Goal: Task Accomplishment & Management: Manage account settings

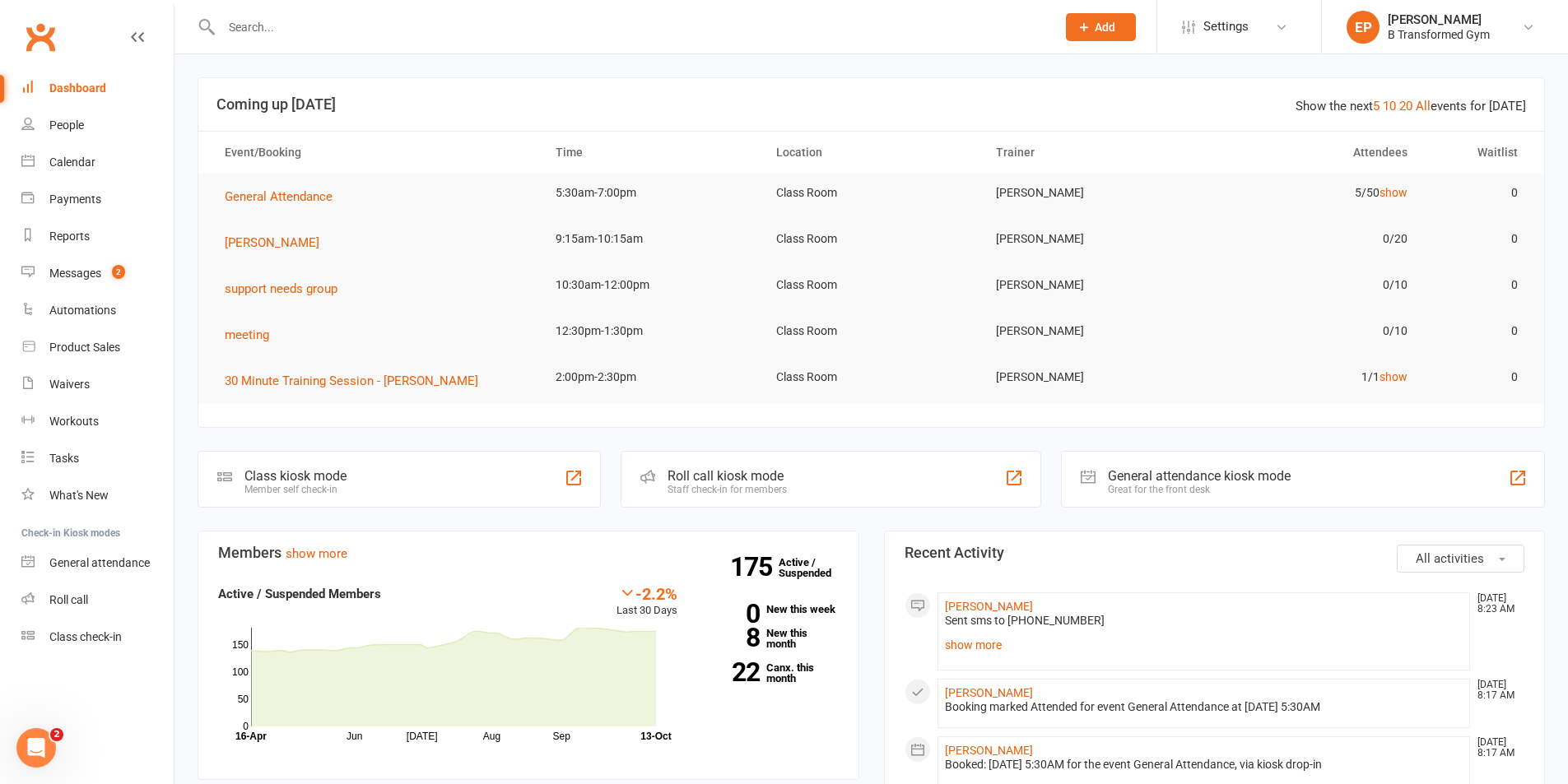
drag, startPoint x: 1044, startPoint y: 28, endPoint x: 1292, endPoint y: 149, distance: 275.9
click at [1045, 46] on div "Prospect Member Non-attending contact Class / event Appointment Task Membership…" at bounding box center [1100, 26] width 112 height 53
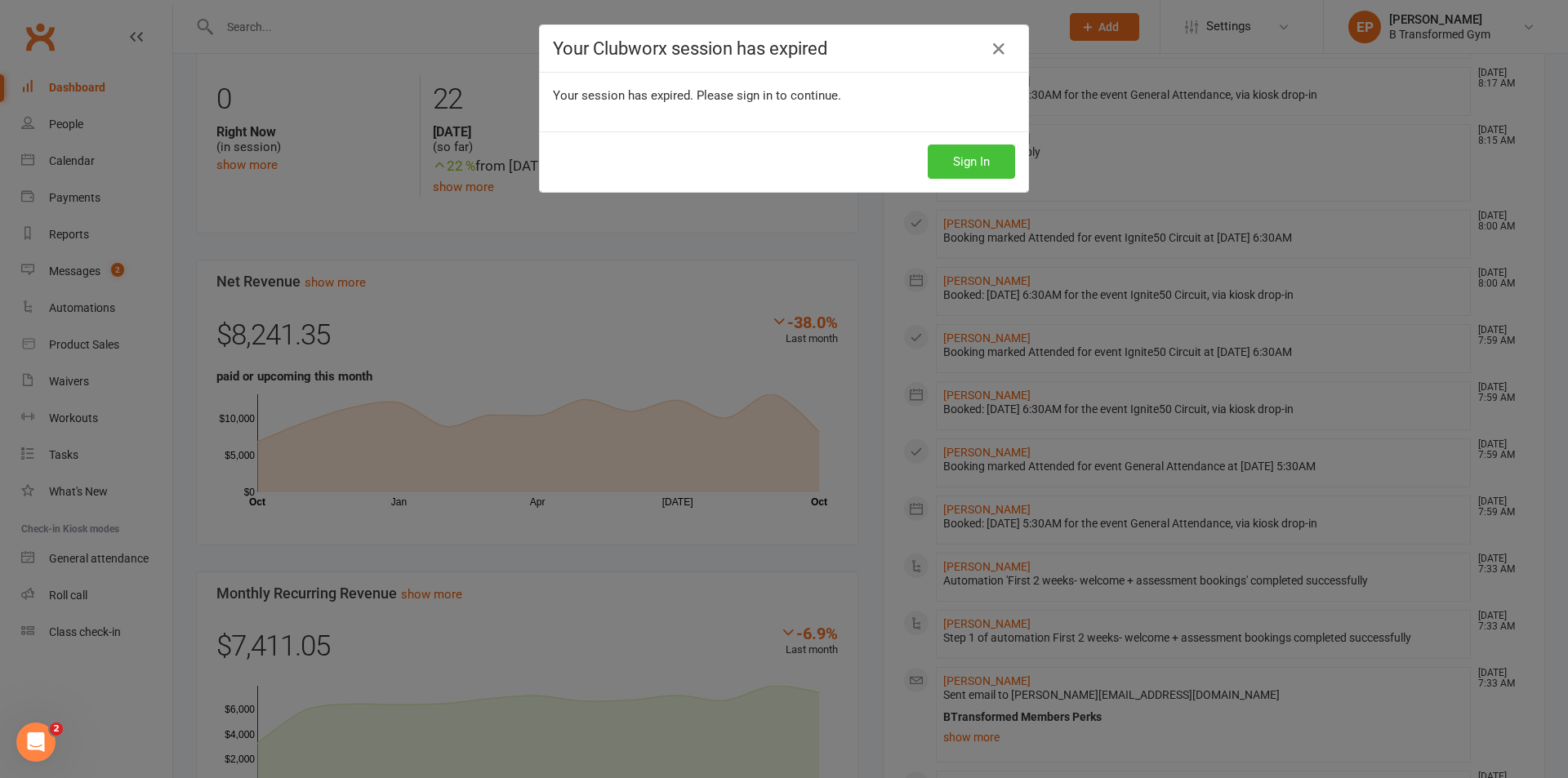
click at [976, 148] on button "Sign In" at bounding box center [971, 161] width 88 height 34
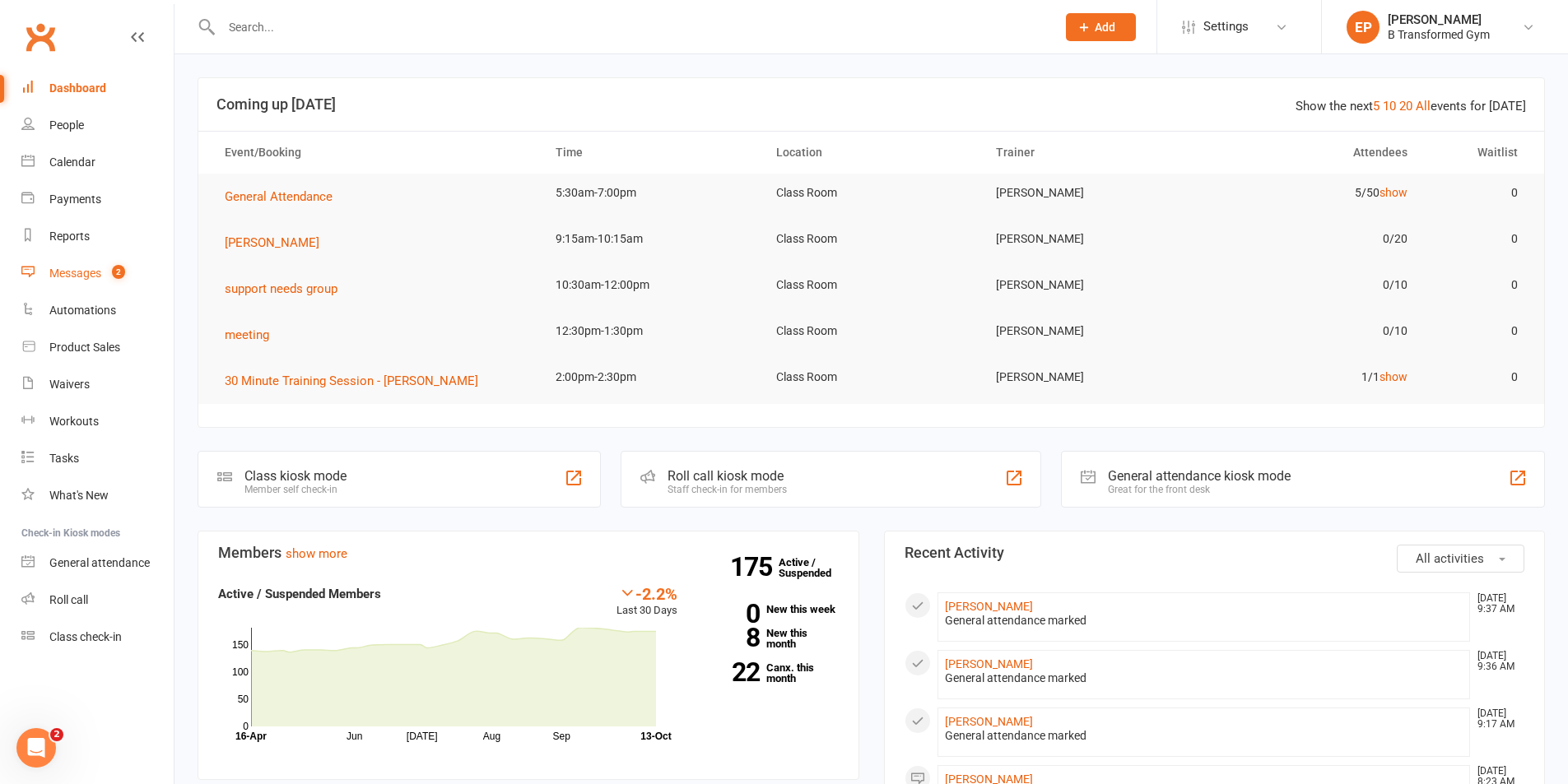
click at [78, 264] on link "Messages 2" at bounding box center [97, 273] width 152 height 37
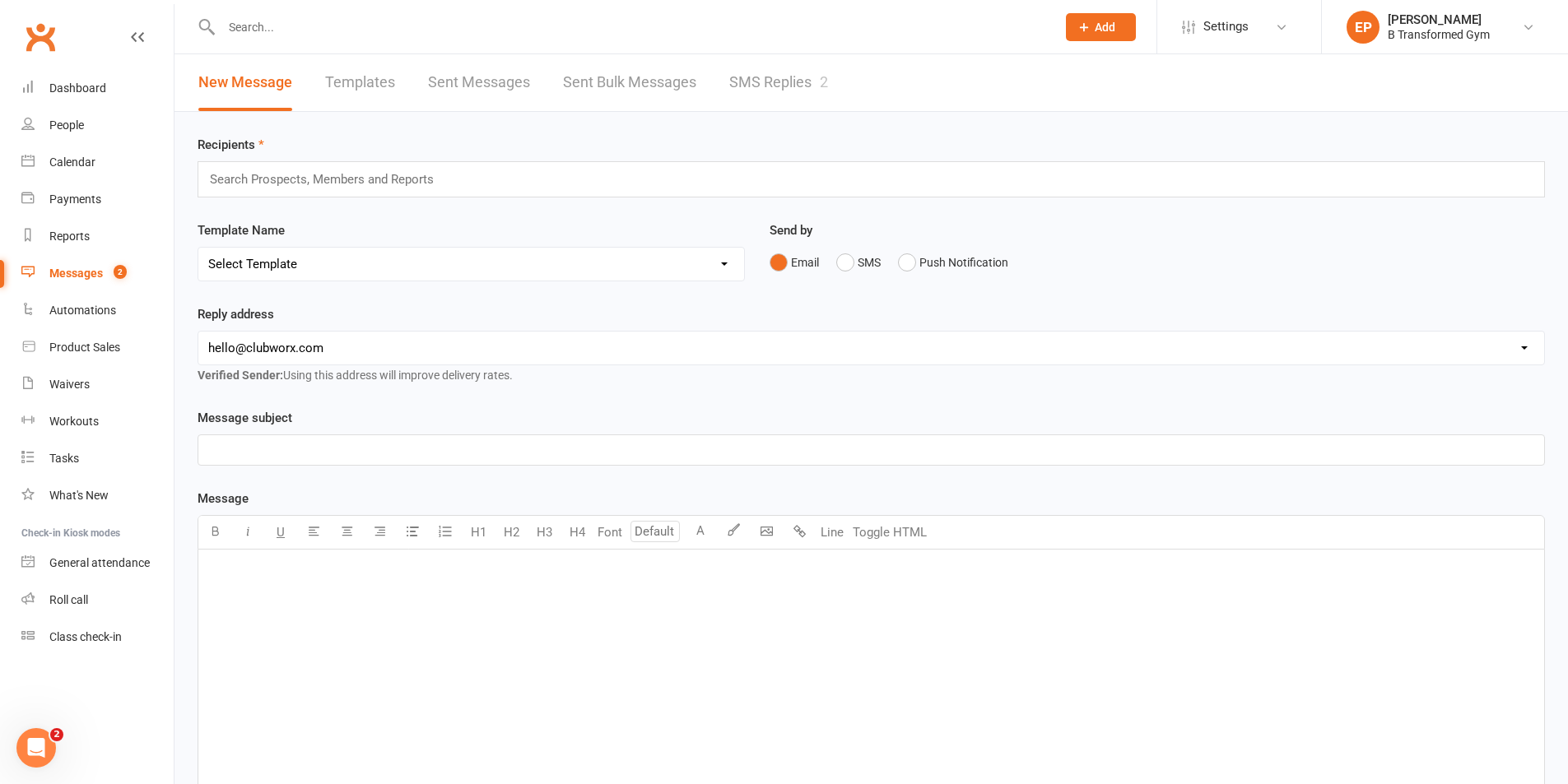
click at [774, 75] on link "SMS Replies 2" at bounding box center [778, 82] width 99 height 57
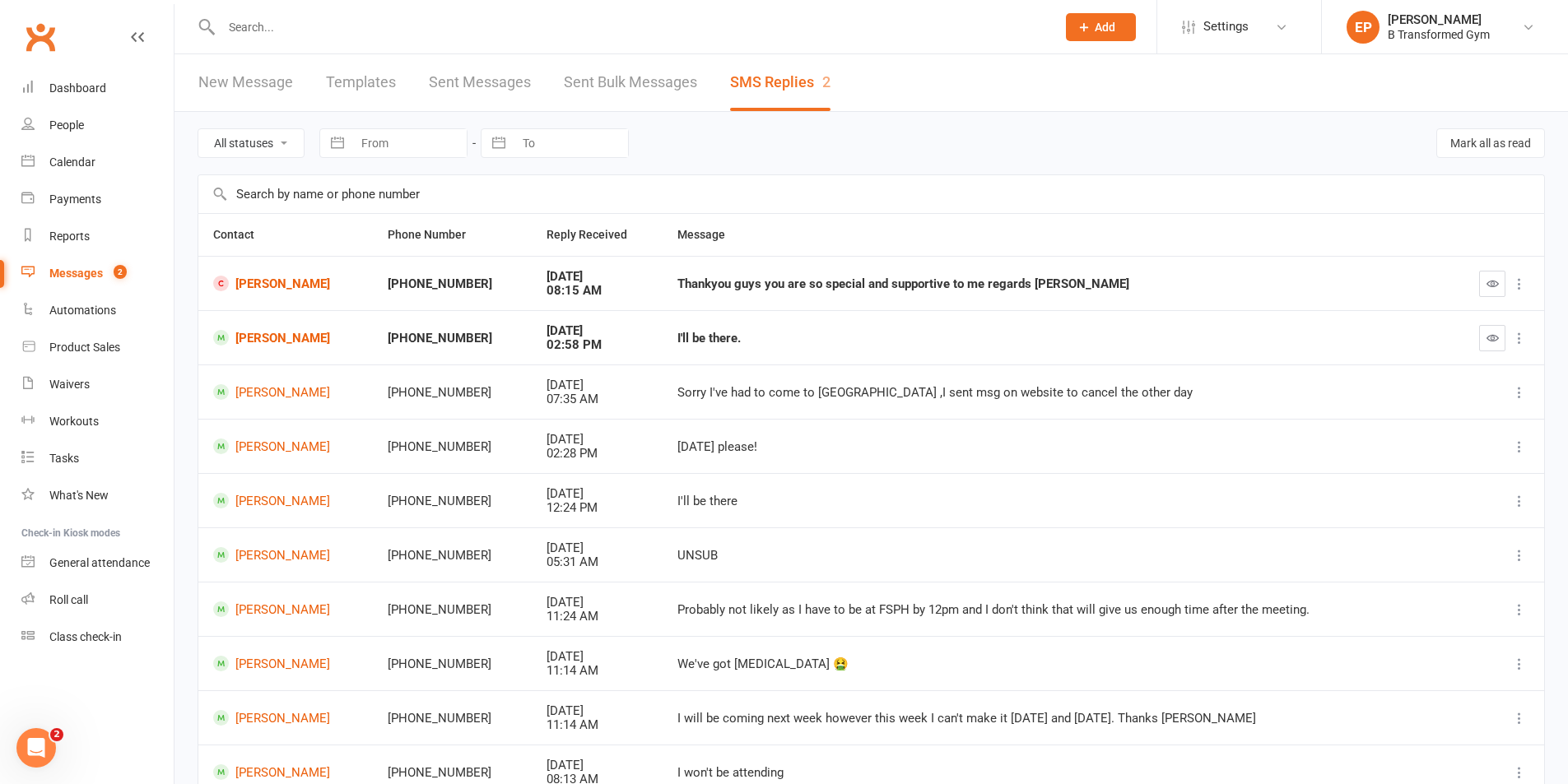
click at [496, 89] on link "Sent Messages" at bounding box center [480, 82] width 102 height 57
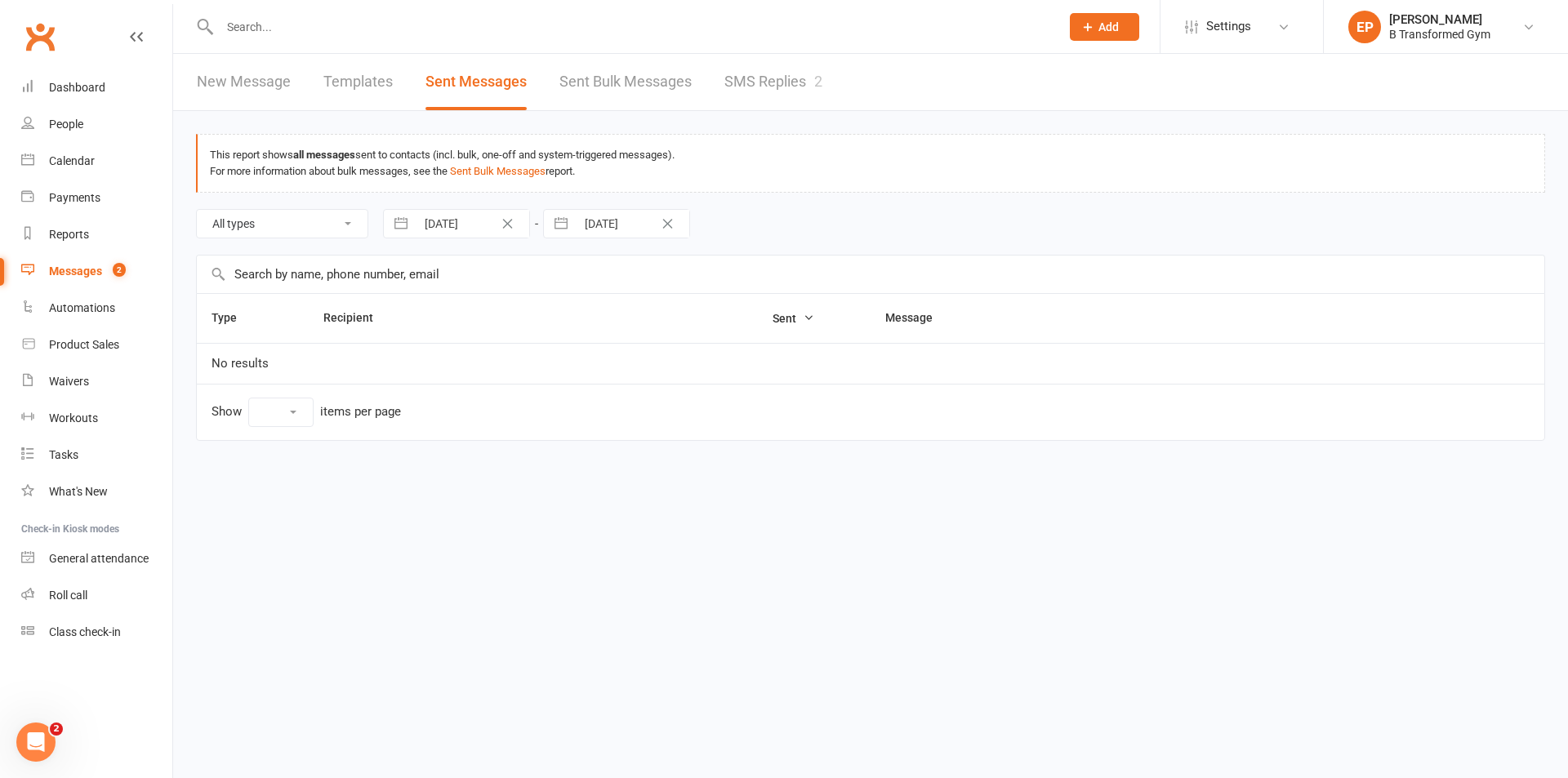
select select "10"
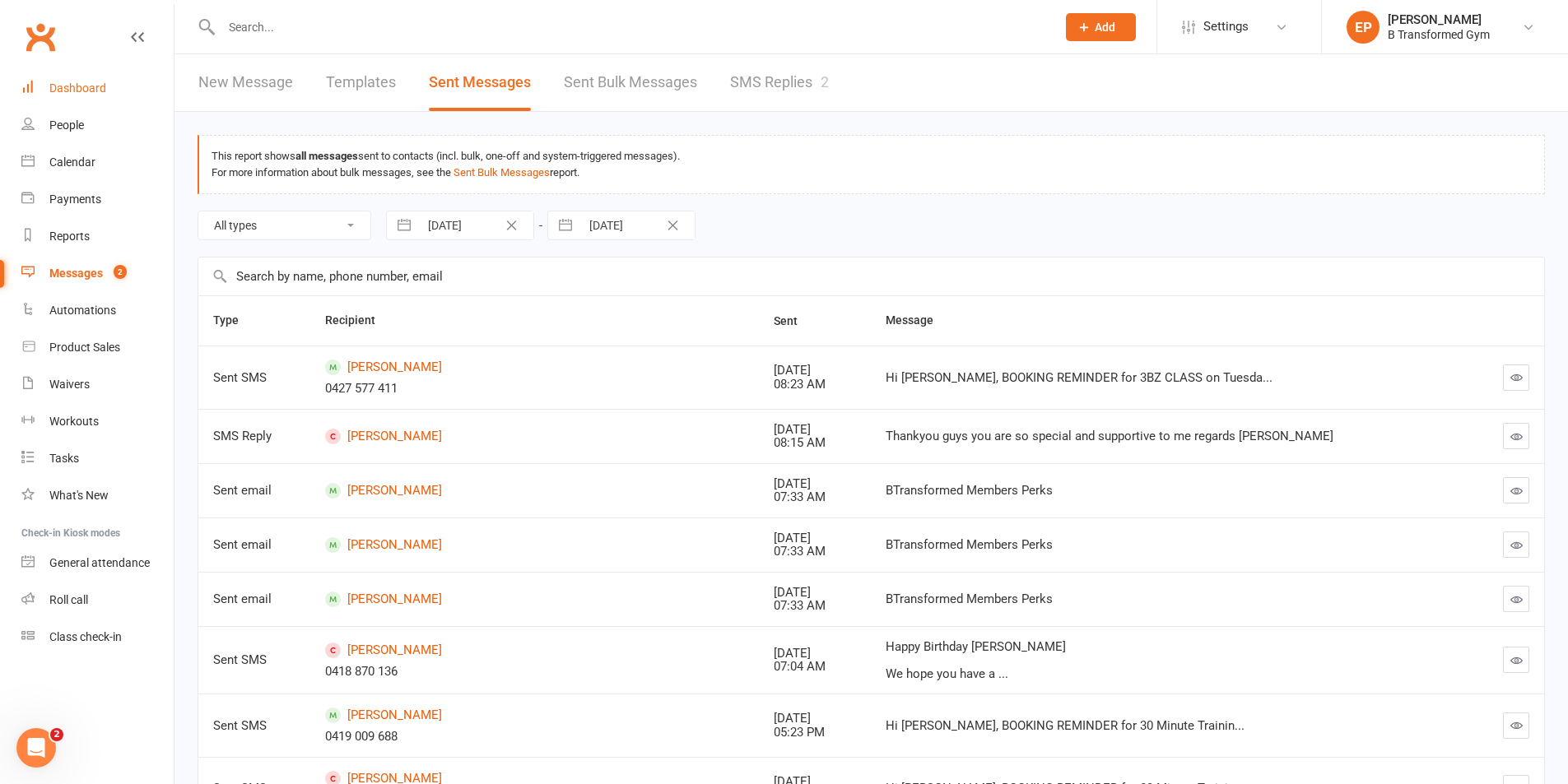
click at [97, 92] on div "Dashboard" at bounding box center [77, 88] width 57 height 13
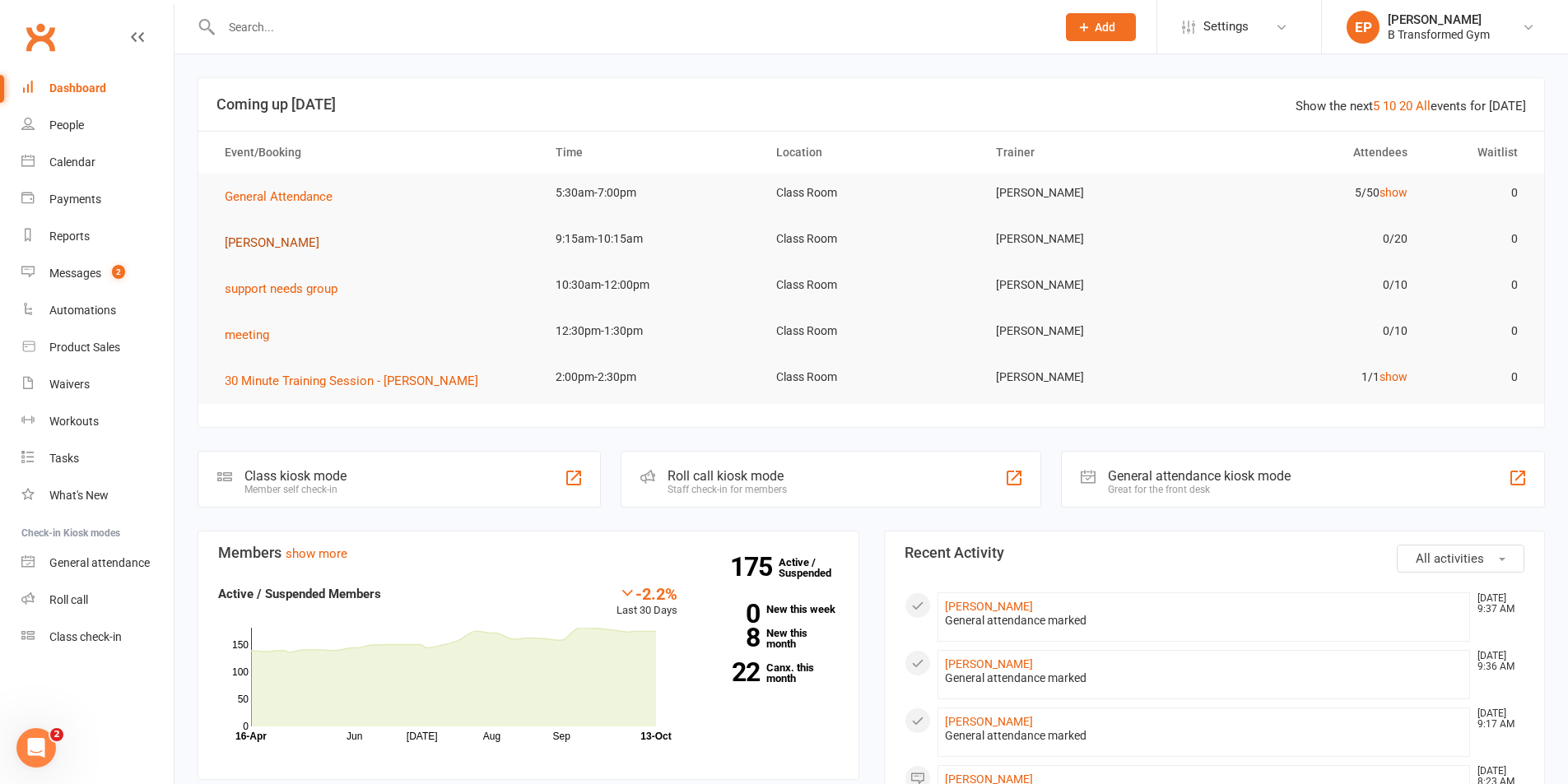
click at [270, 241] on span "[PERSON_NAME]" at bounding box center [272, 242] width 95 height 15
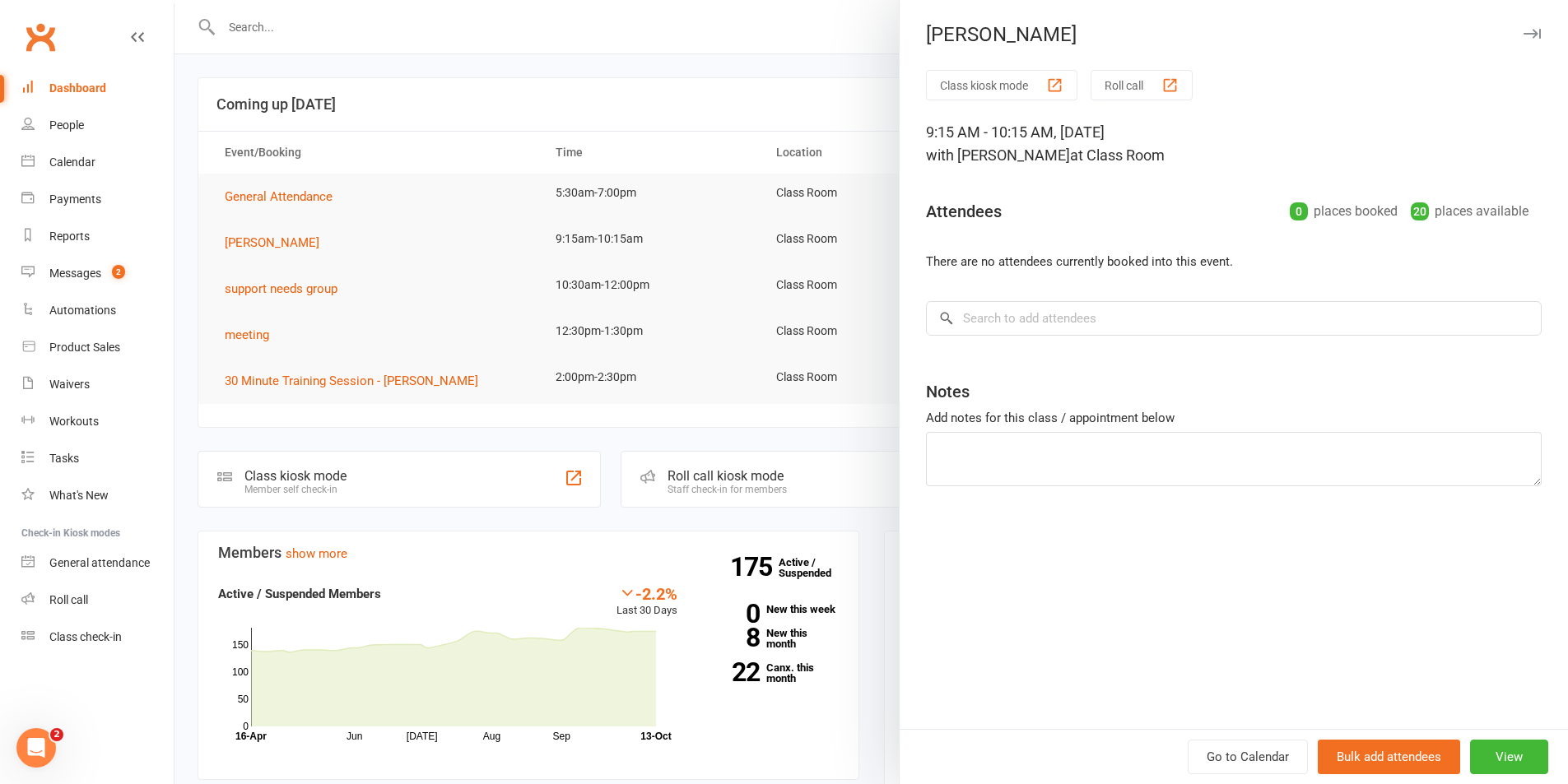
click at [250, 18] on div at bounding box center [871, 392] width 1394 height 784
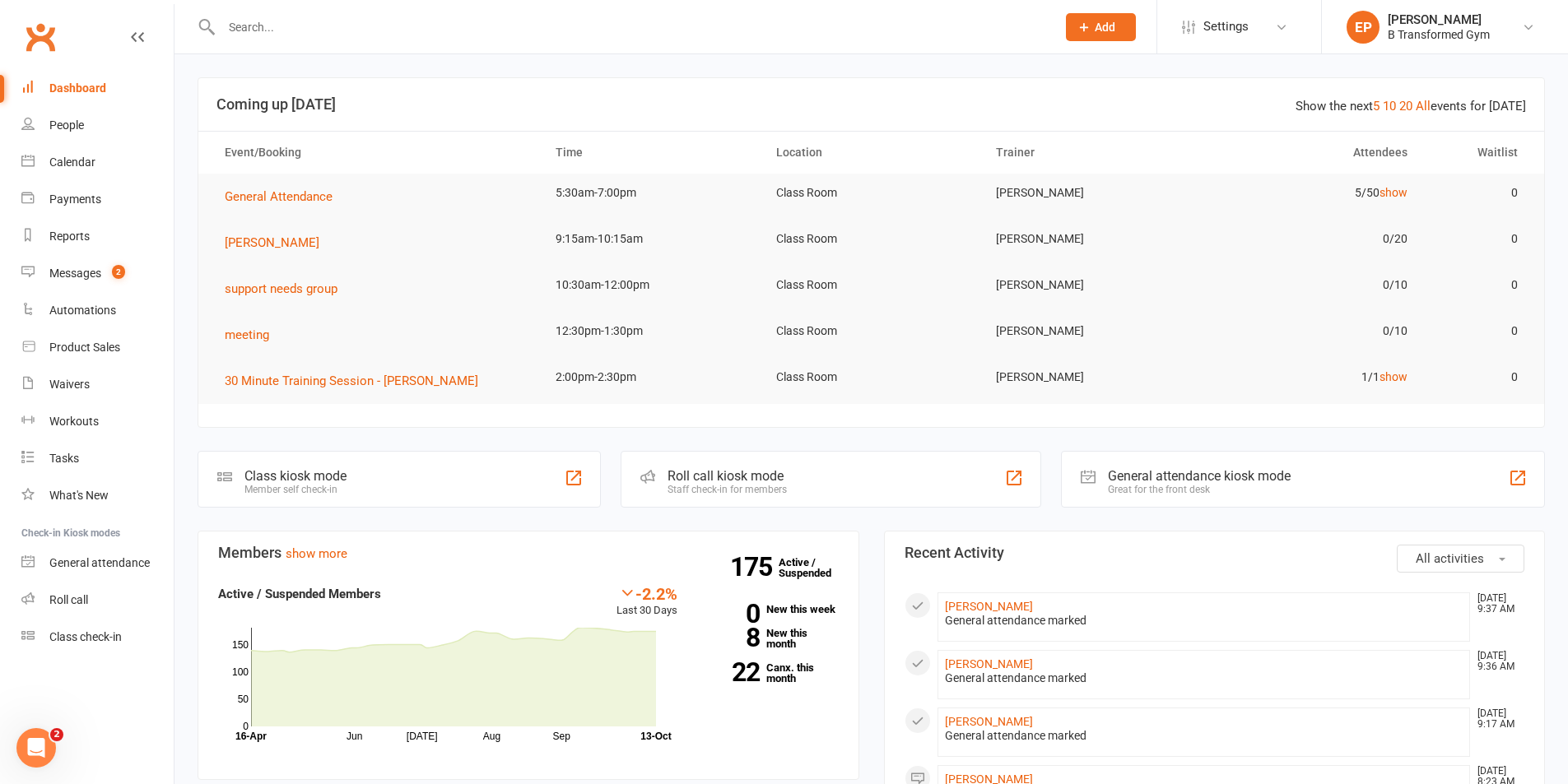
click at [249, 24] on input "text" at bounding box center [630, 27] width 828 height 23
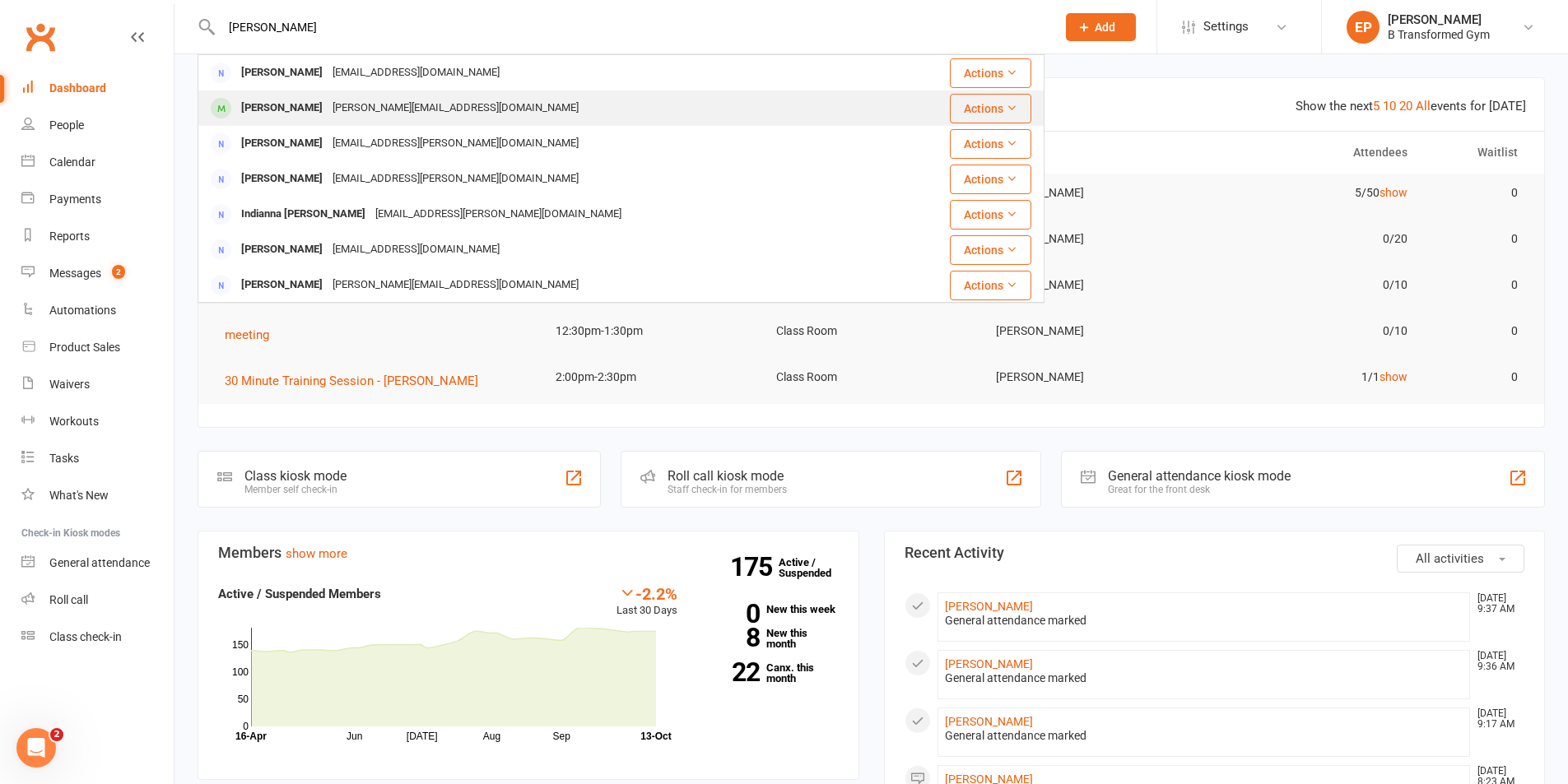
type input "[PERSON_NAME]"
click at [285, 100] on div "[PERSON_NAME]" at bounding box center [282, 108] width 91 height 24
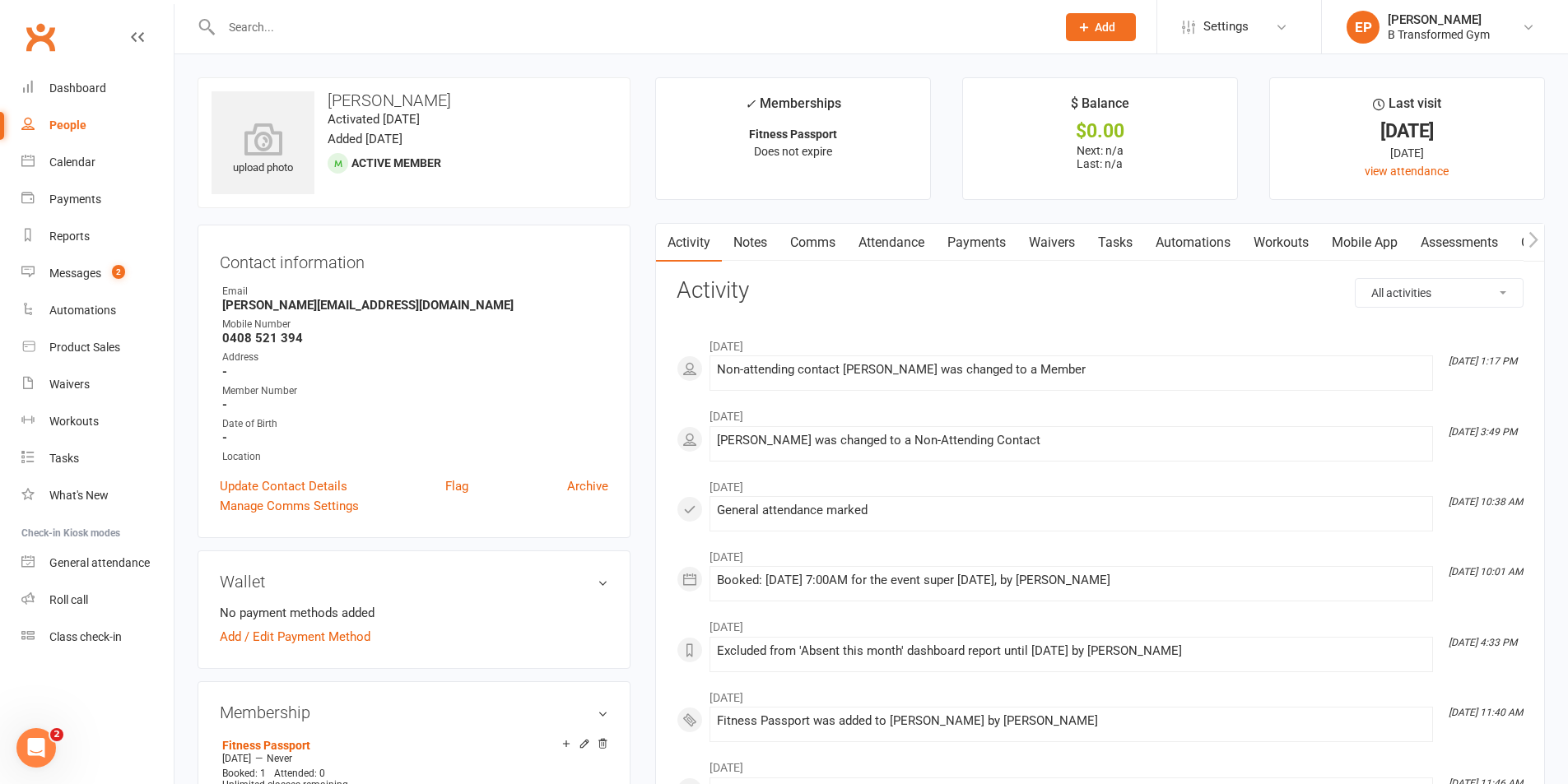
click at [140, 34] on icon at bounding box center [137, 37] width 13 height 13
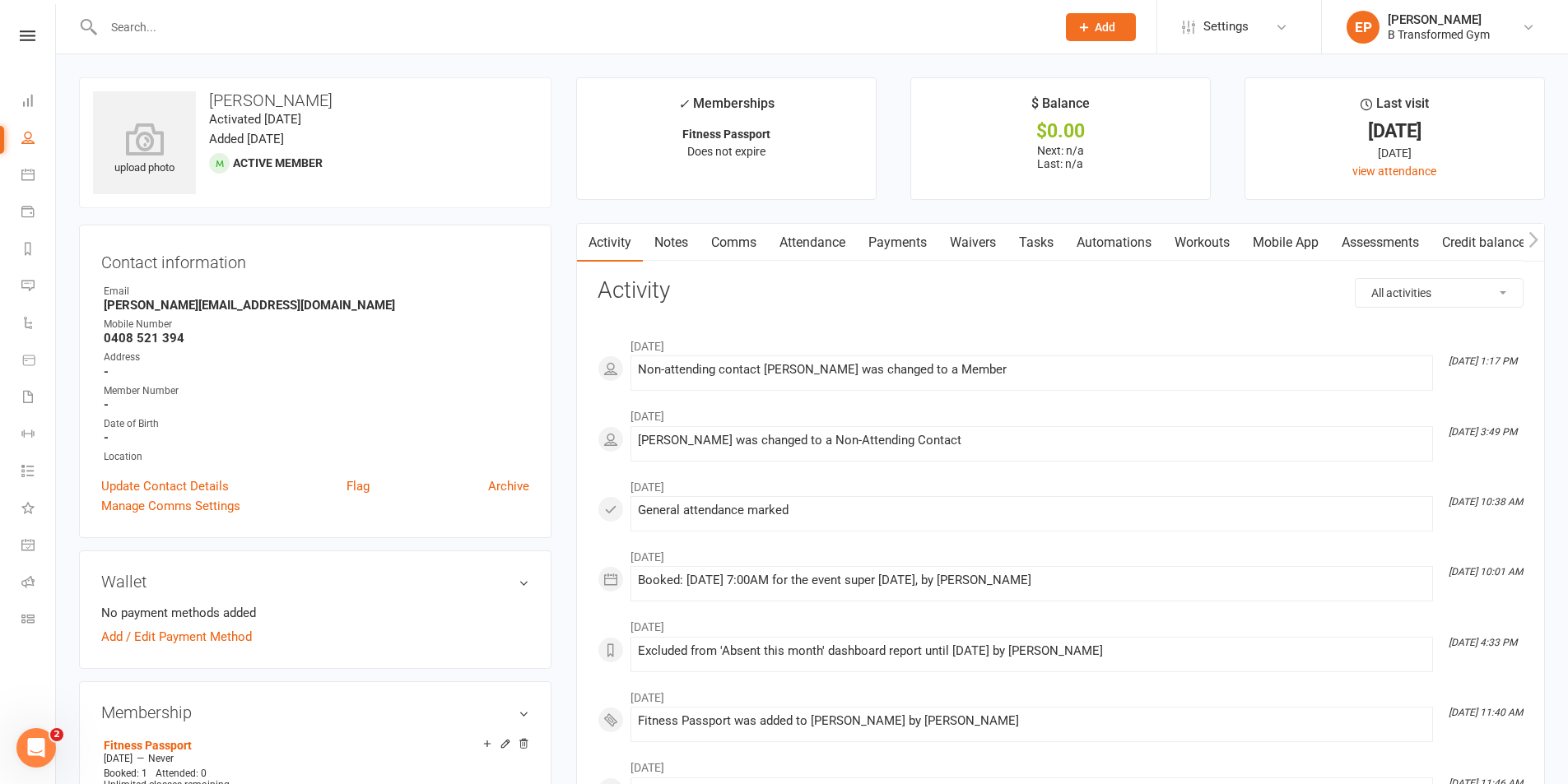
click at [37, 33] on link at bounding box center [27, 36] width 55 height 10
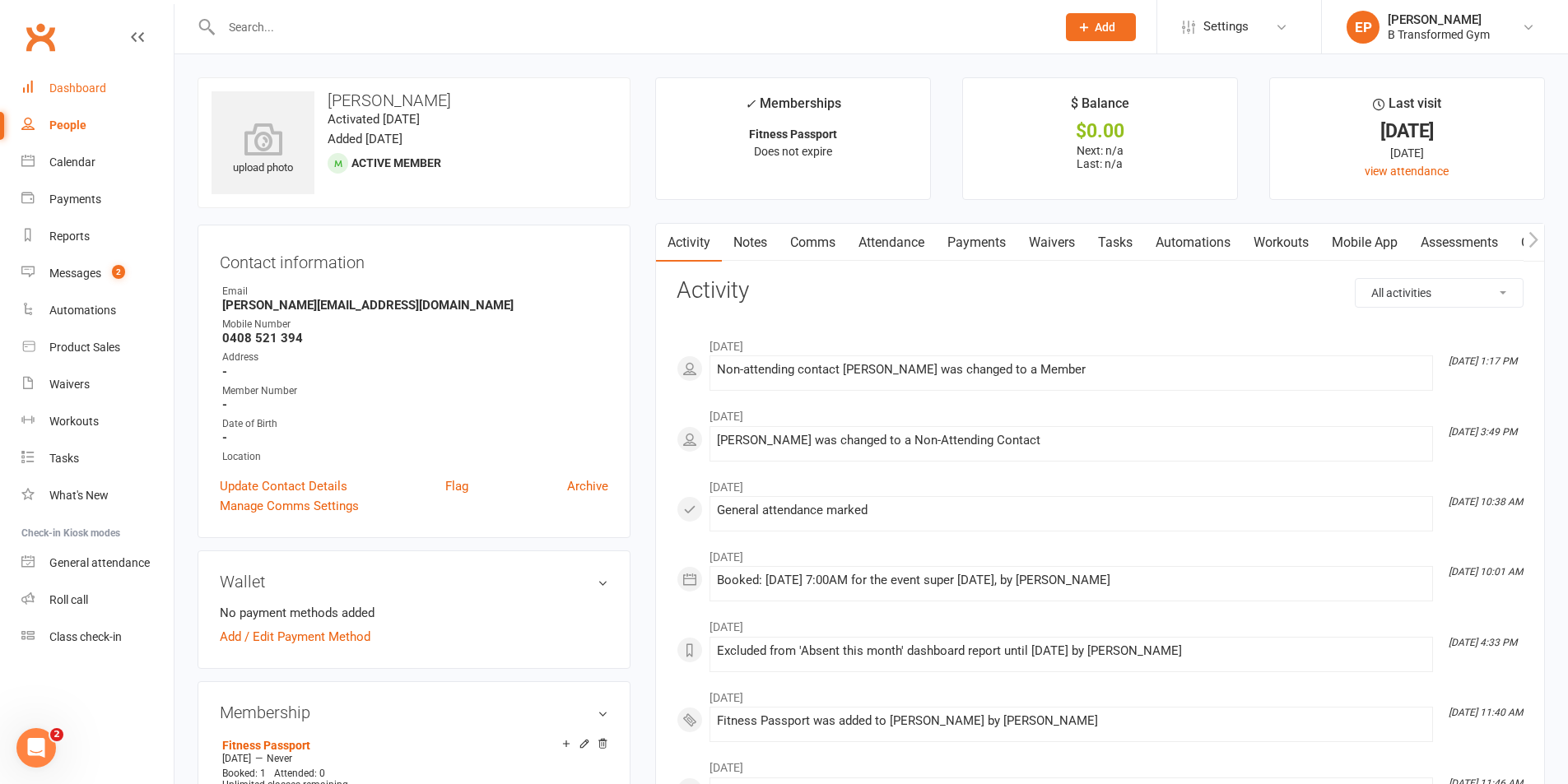
click at [68, 74] on link "Dashboard" at bounding box center [97, 88] width 152 height 37
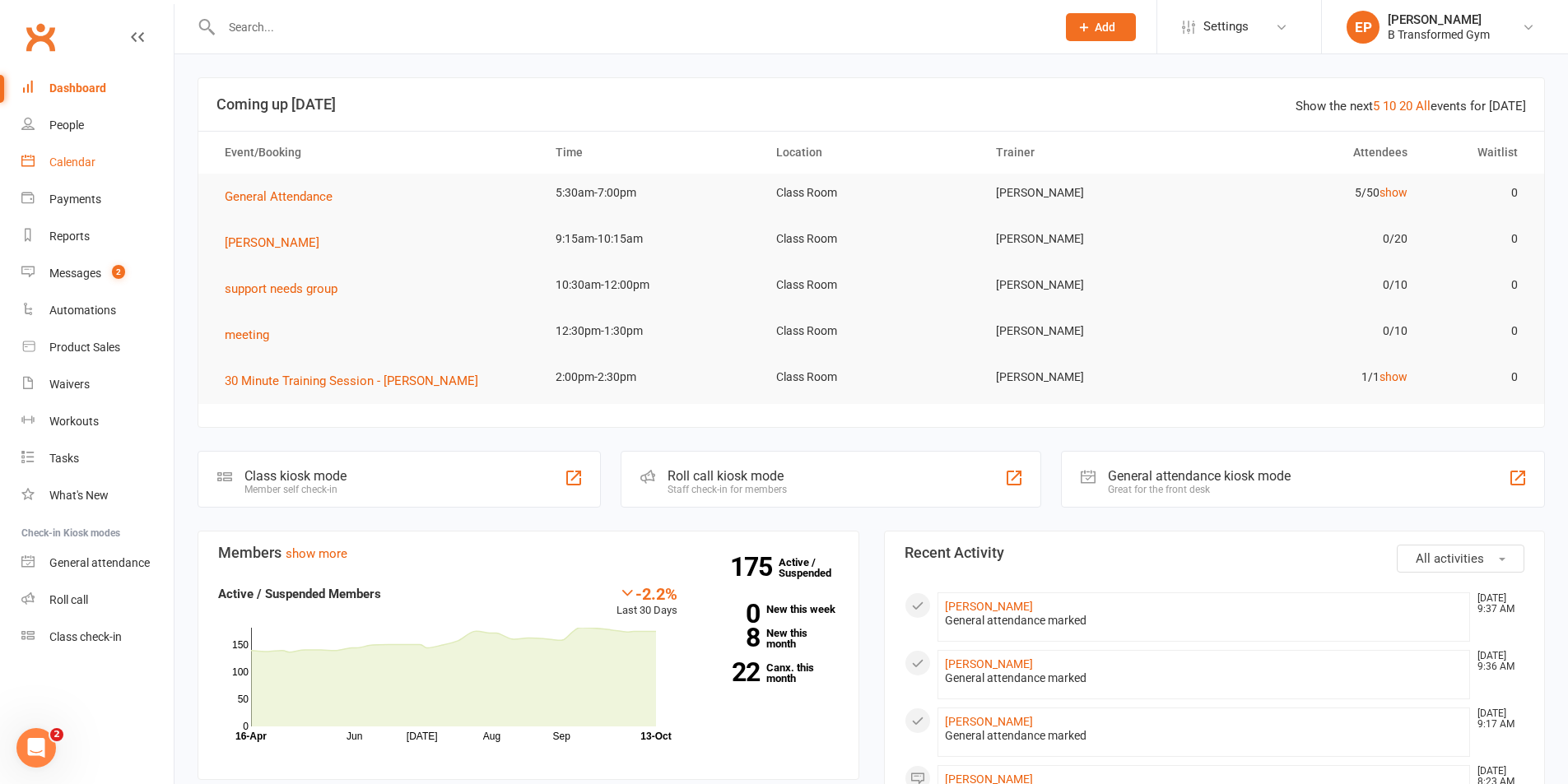
click at [85, 158] on div "Calendar" at bounding box center [72, 162] width 46 height 13
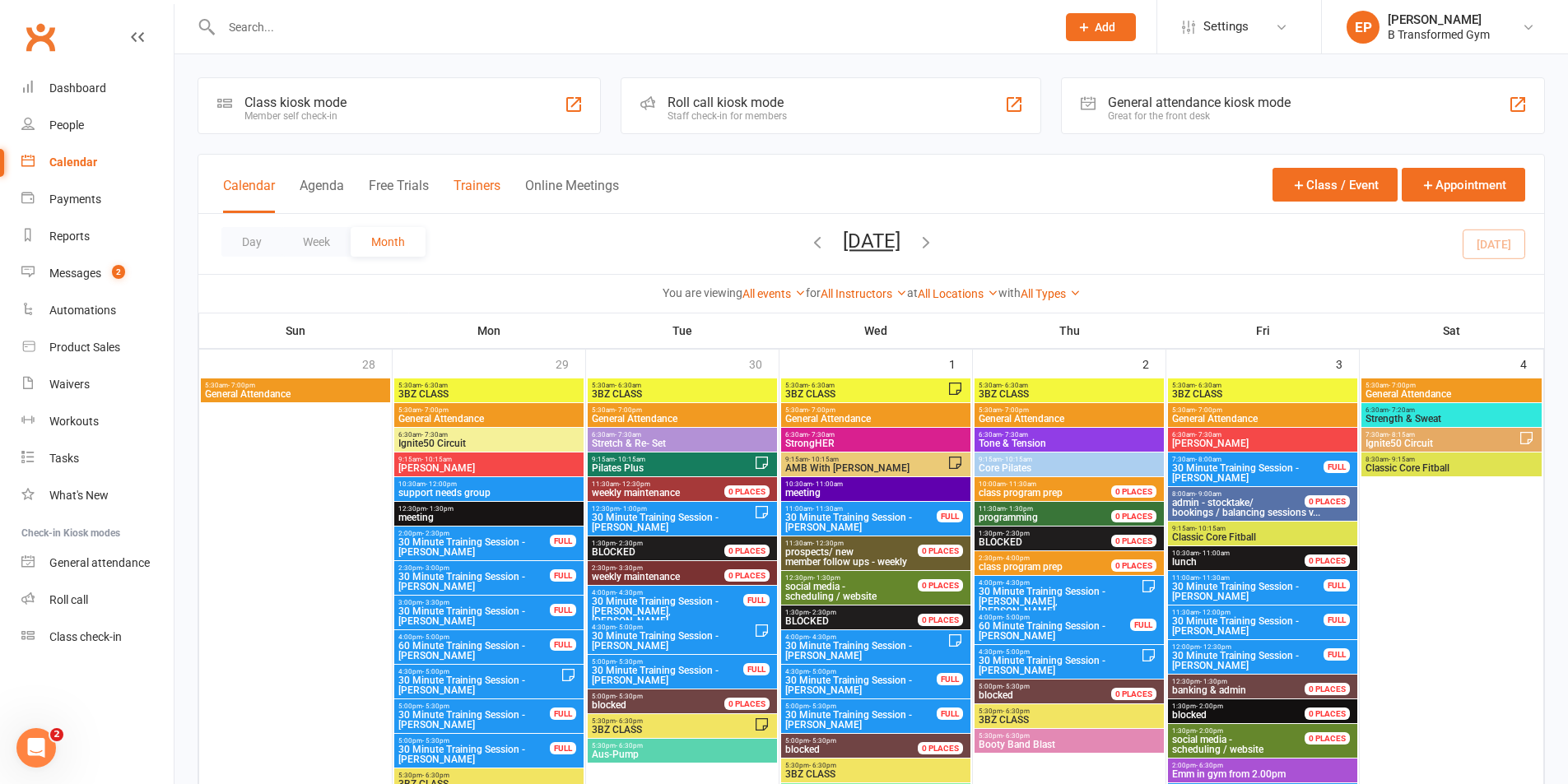
click at [488, 186] on button "Trainers" at bounding box center [477, 195] width 47 height 35
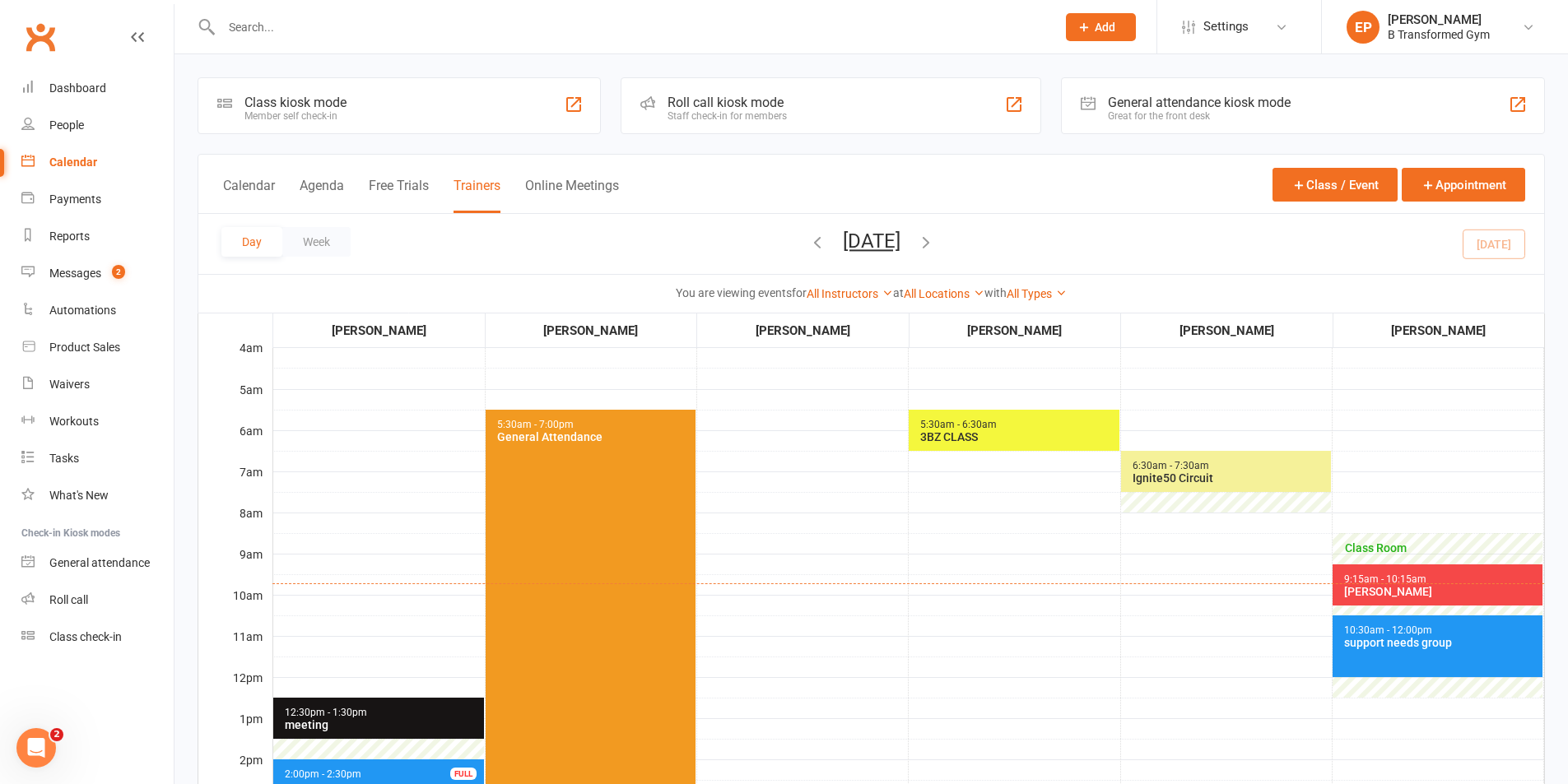
click at [1449, 573] on span "9:15am - 10:15am [PERSON_NAME]" at bounding box center [1438, 584] width 210 height 41
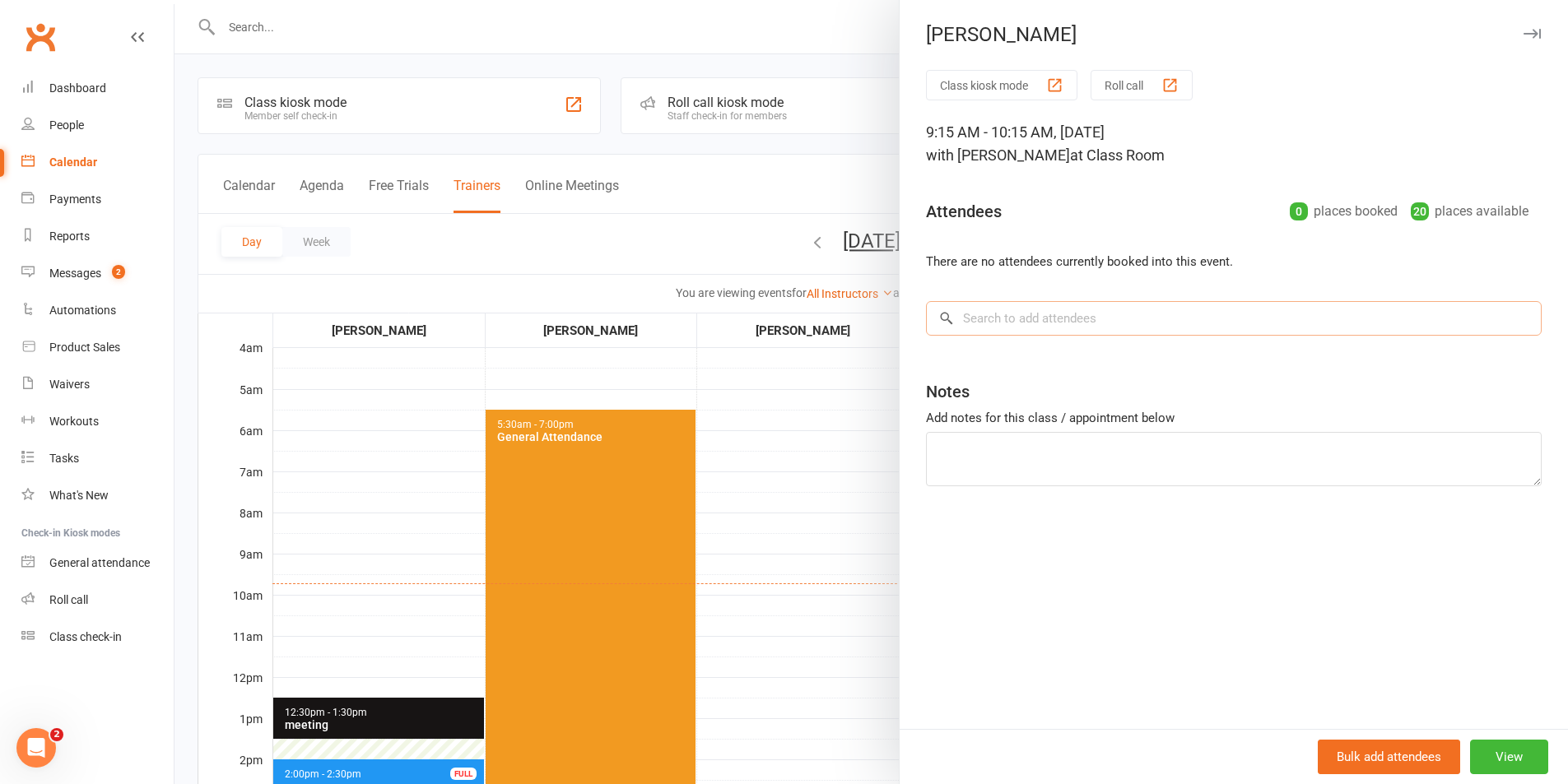
click at [1006, 323] on input "search" at bounding box center [1234, 318] width 615 height 34
type input "v"
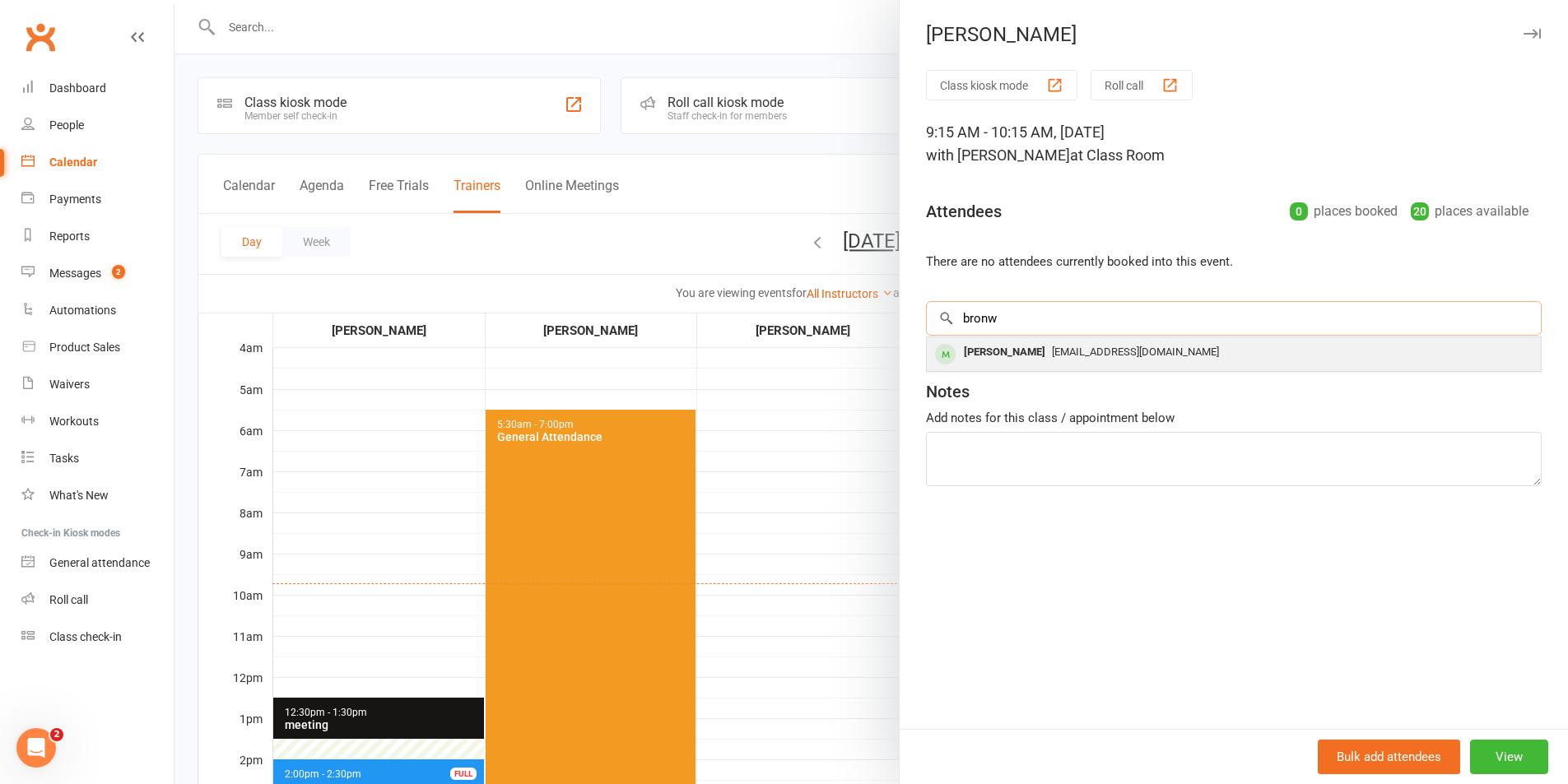
type input "bronw"
click at [1012, 348] on div "[PERSON_NAME]" at bounding box center [1004, 352] width 95 height 24
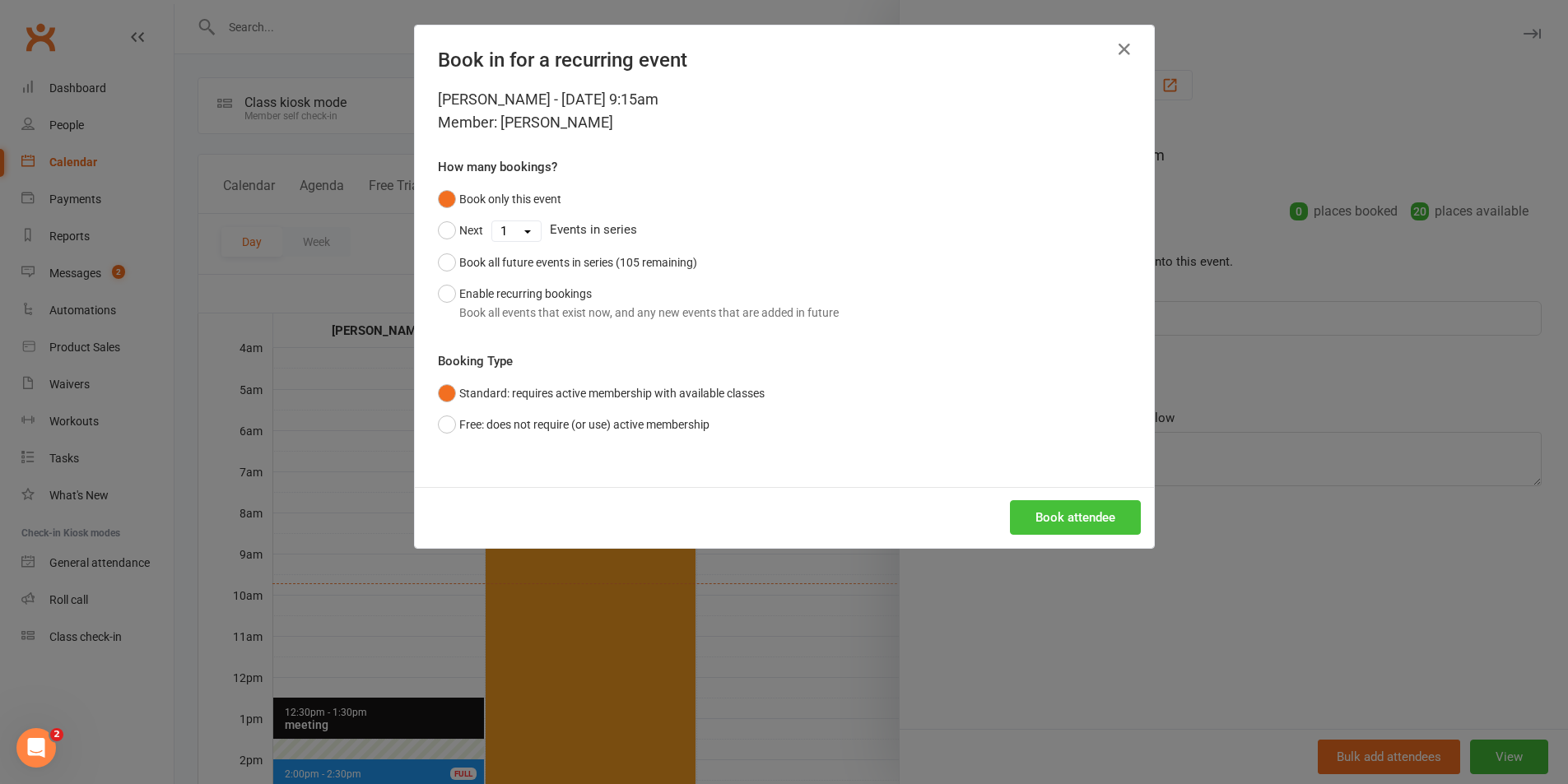
click at [1046, 506] on button "Book attendee" at bounding box center [1075, 517] width 130 height 34
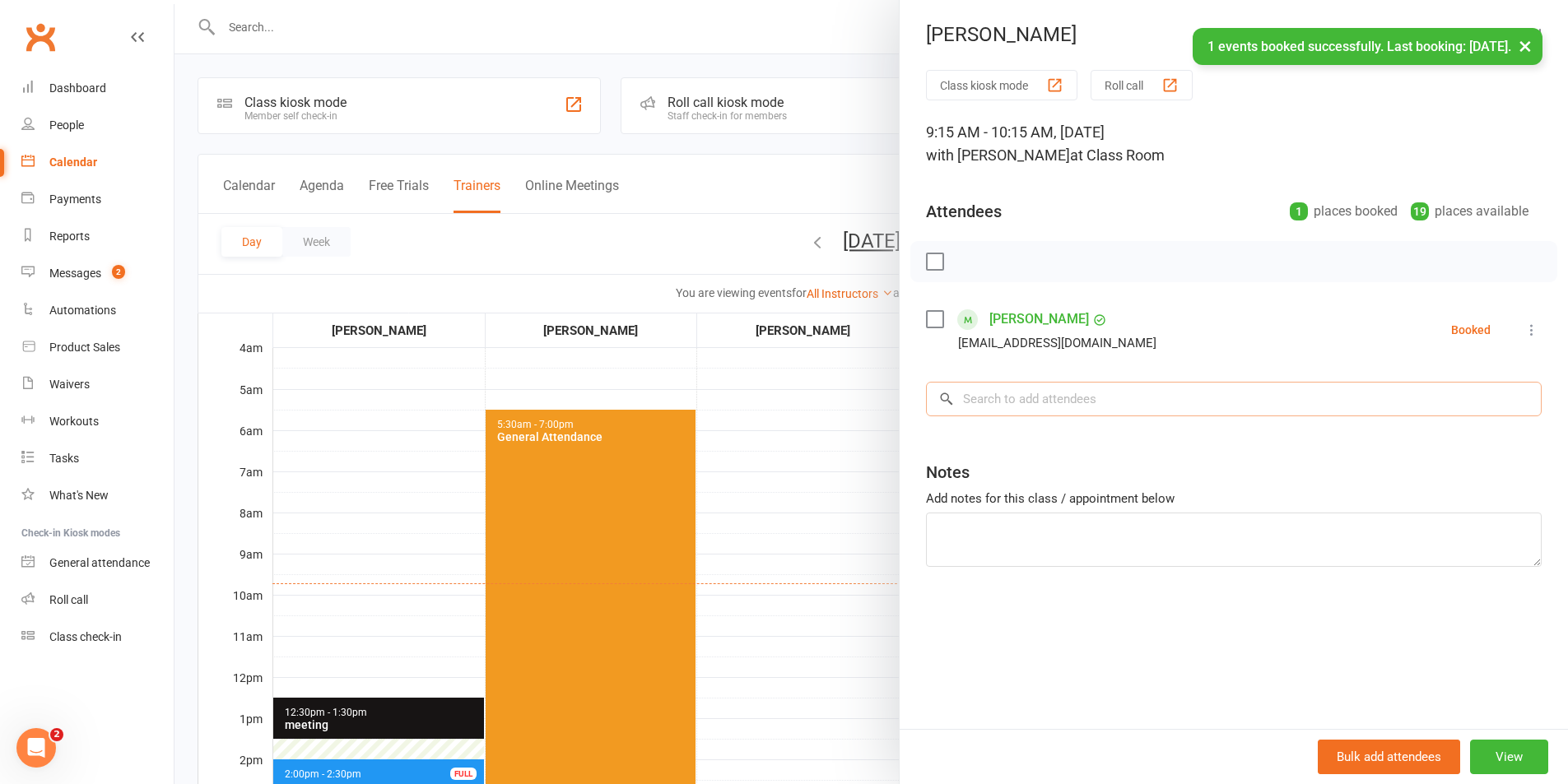
click at [1037, 390] on input "search" at bounding box center [1234, 398] width 615 height 34
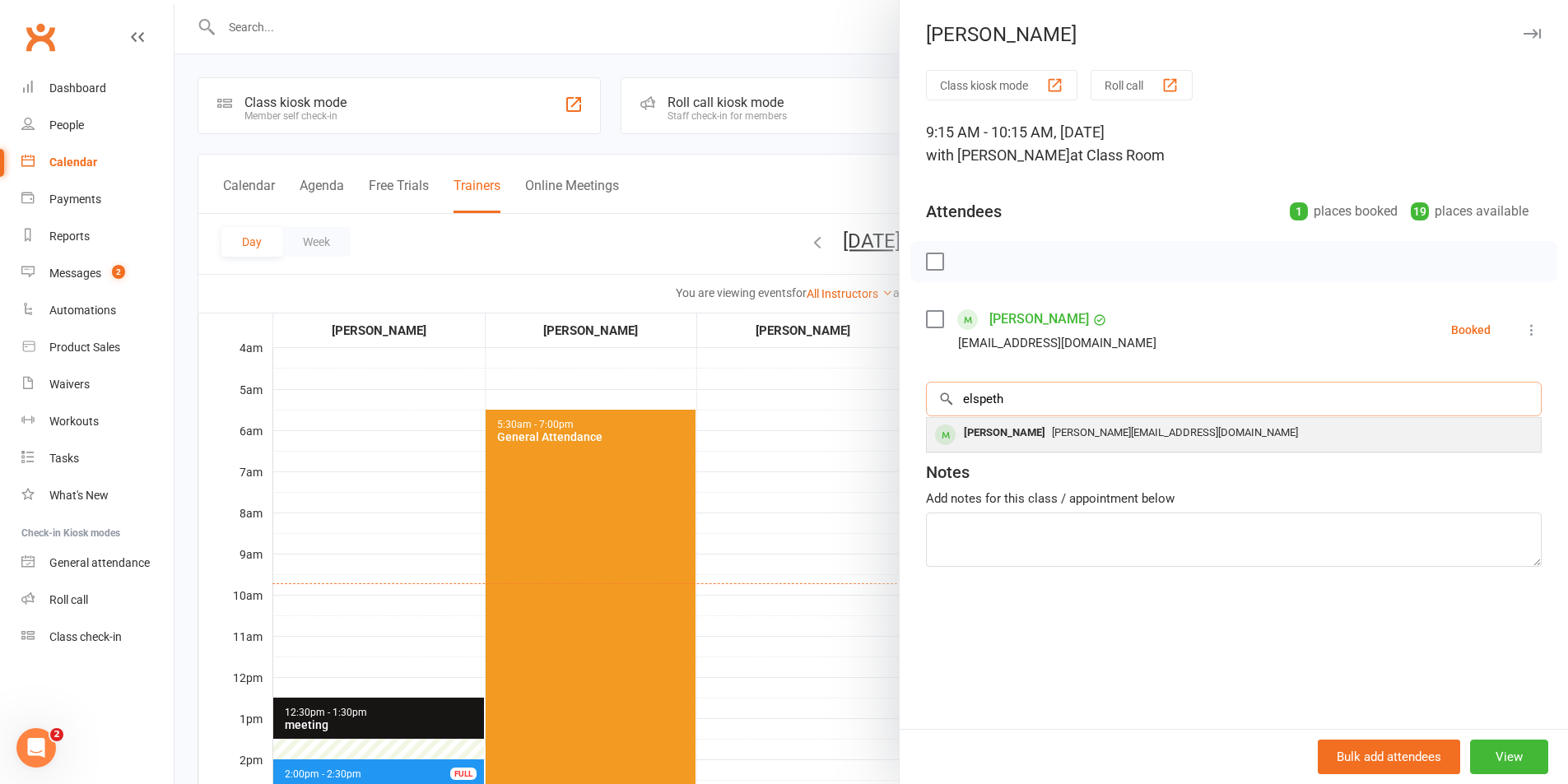
type input "elspeth"
click at [1035, 433] on div "[PERSON_NAME]" at bounding box center [1004, 432] width 95 height 24
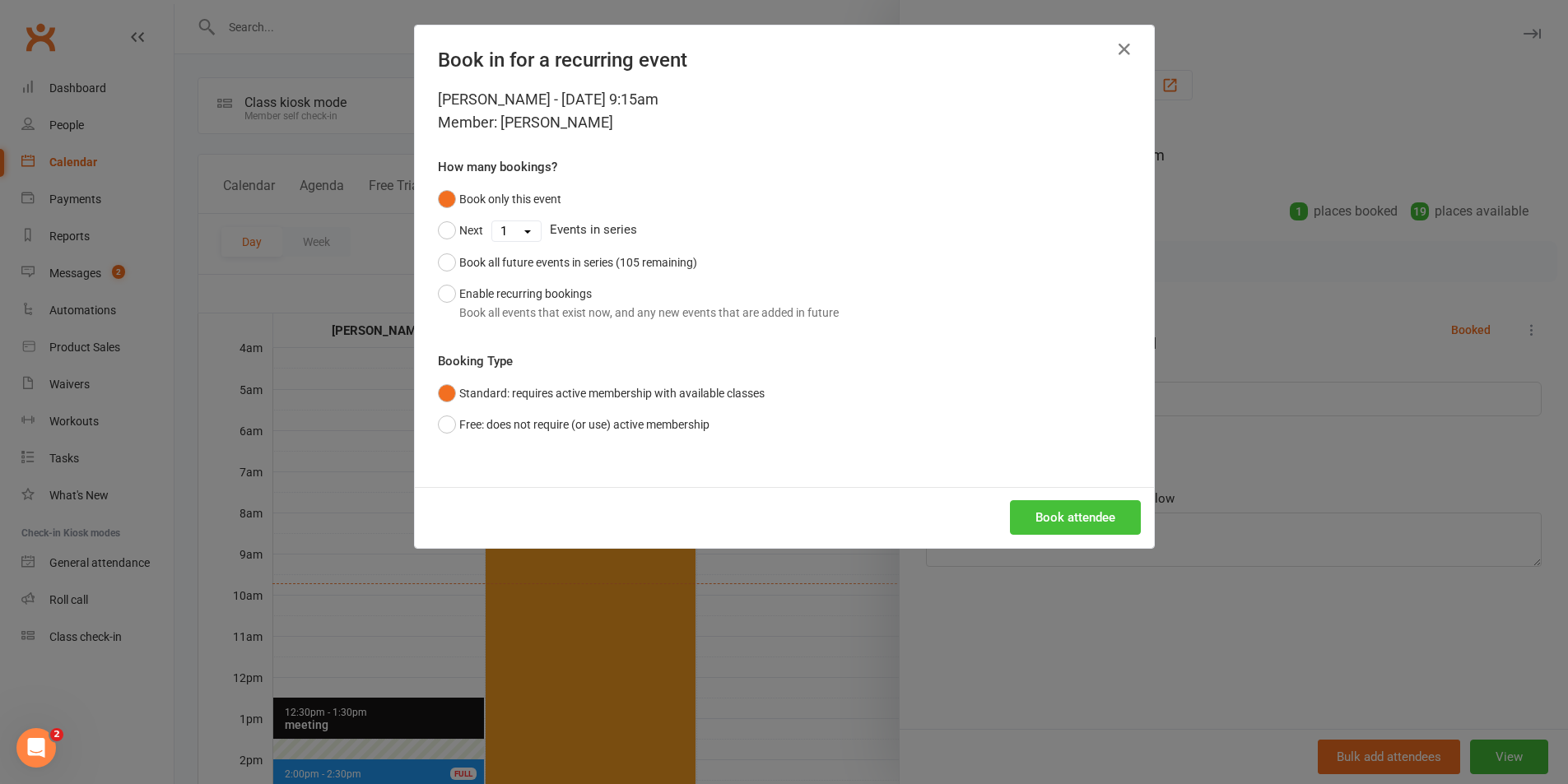
click at [1041, 511] on button "Book attendee" at bounding box center [1075, 517] width 130 height 34
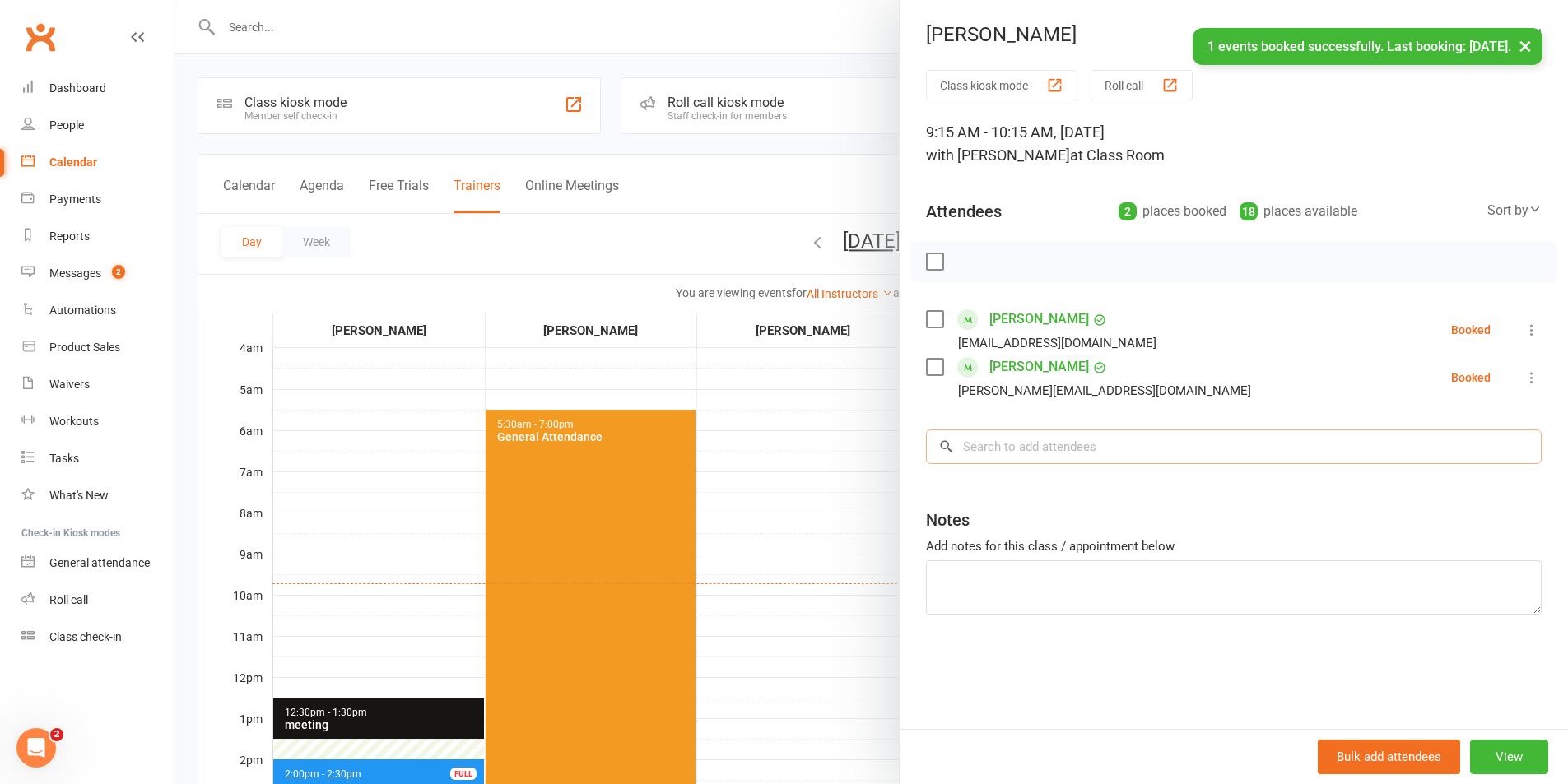
click at [972, 444] on input "search" at bounding box center [1234, 446] width 615 height 34
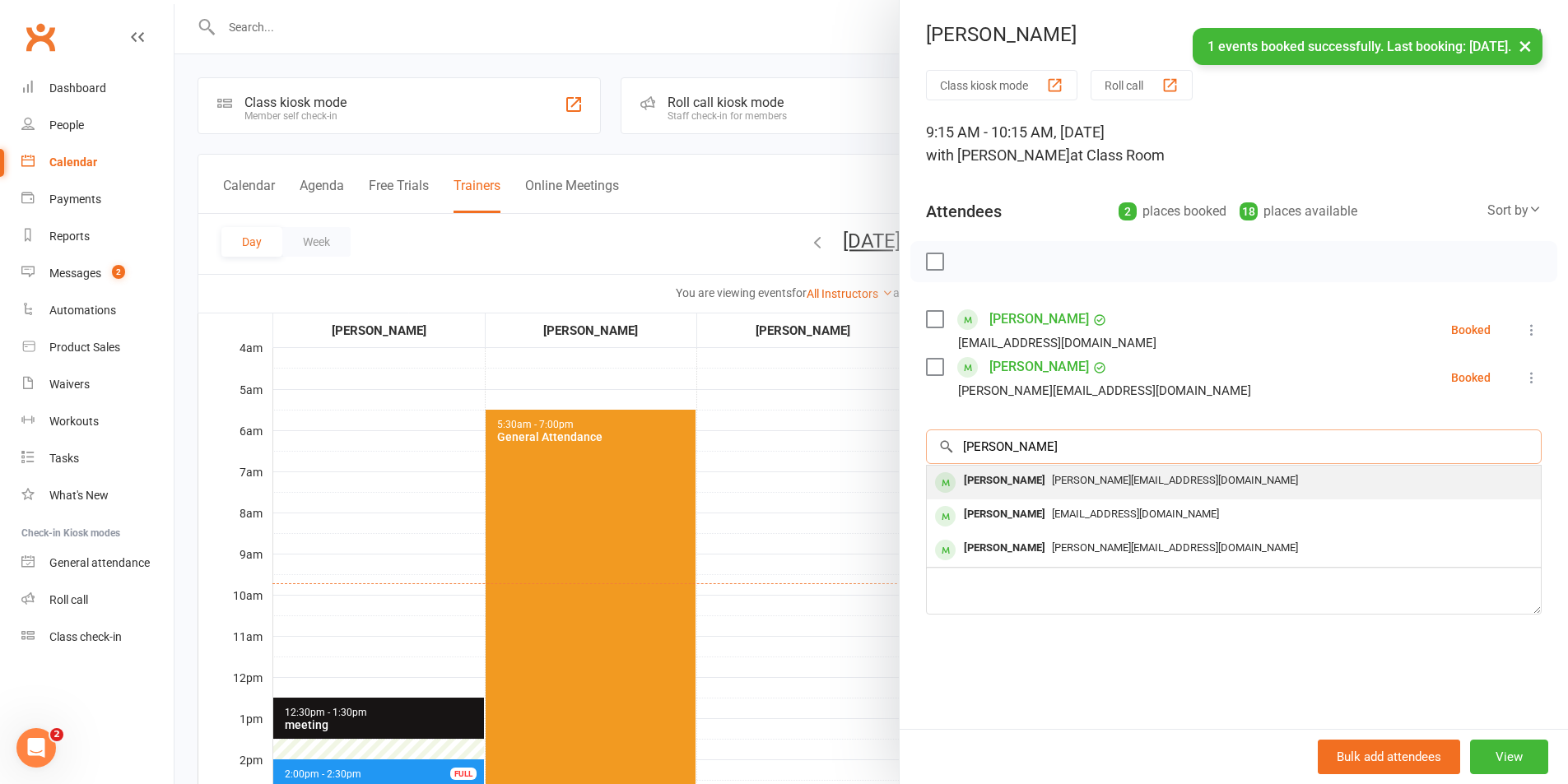
type input "[PERSON_NAME]"
click at [981, 471] on div "[PERSON_NAME]" at bounding box center [1004, 480] width 95 height 24
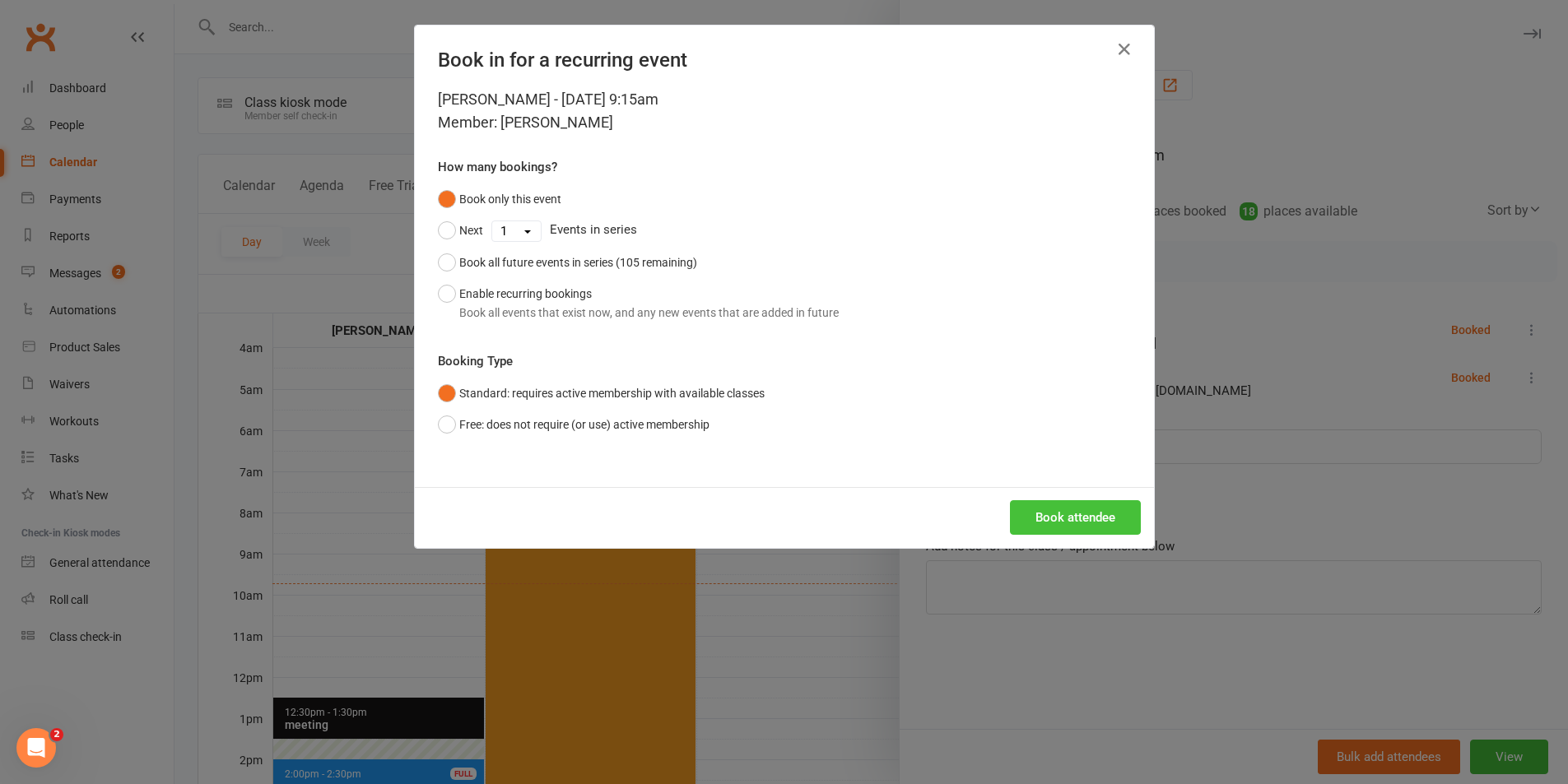
click at [1044, 512] on button "Book attendee" at bounding box center [1075, 517] width 130 height 34
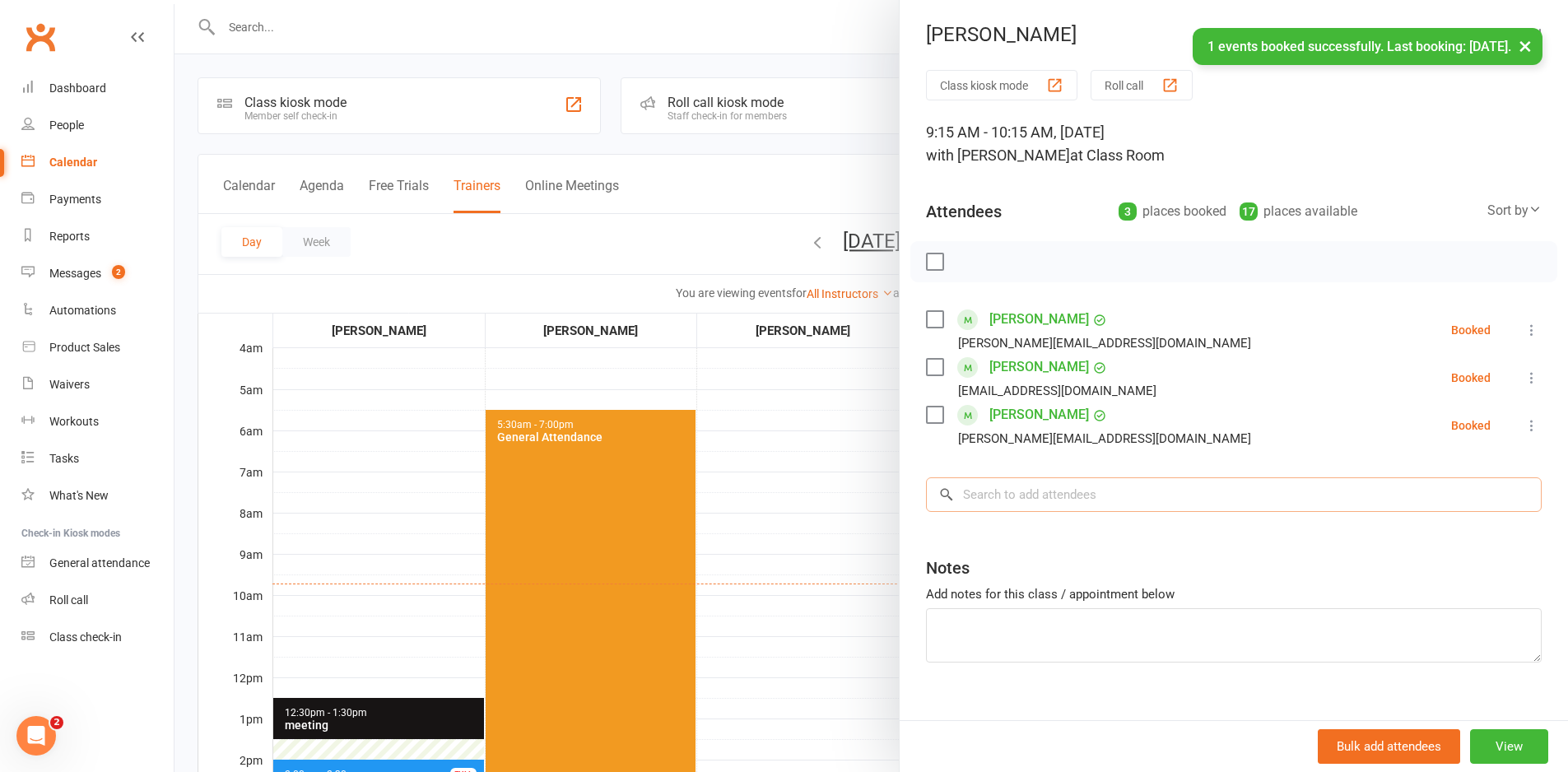
click at [1008, 487] on input "search" at bounding box center [1234, 494] width 615 height 34
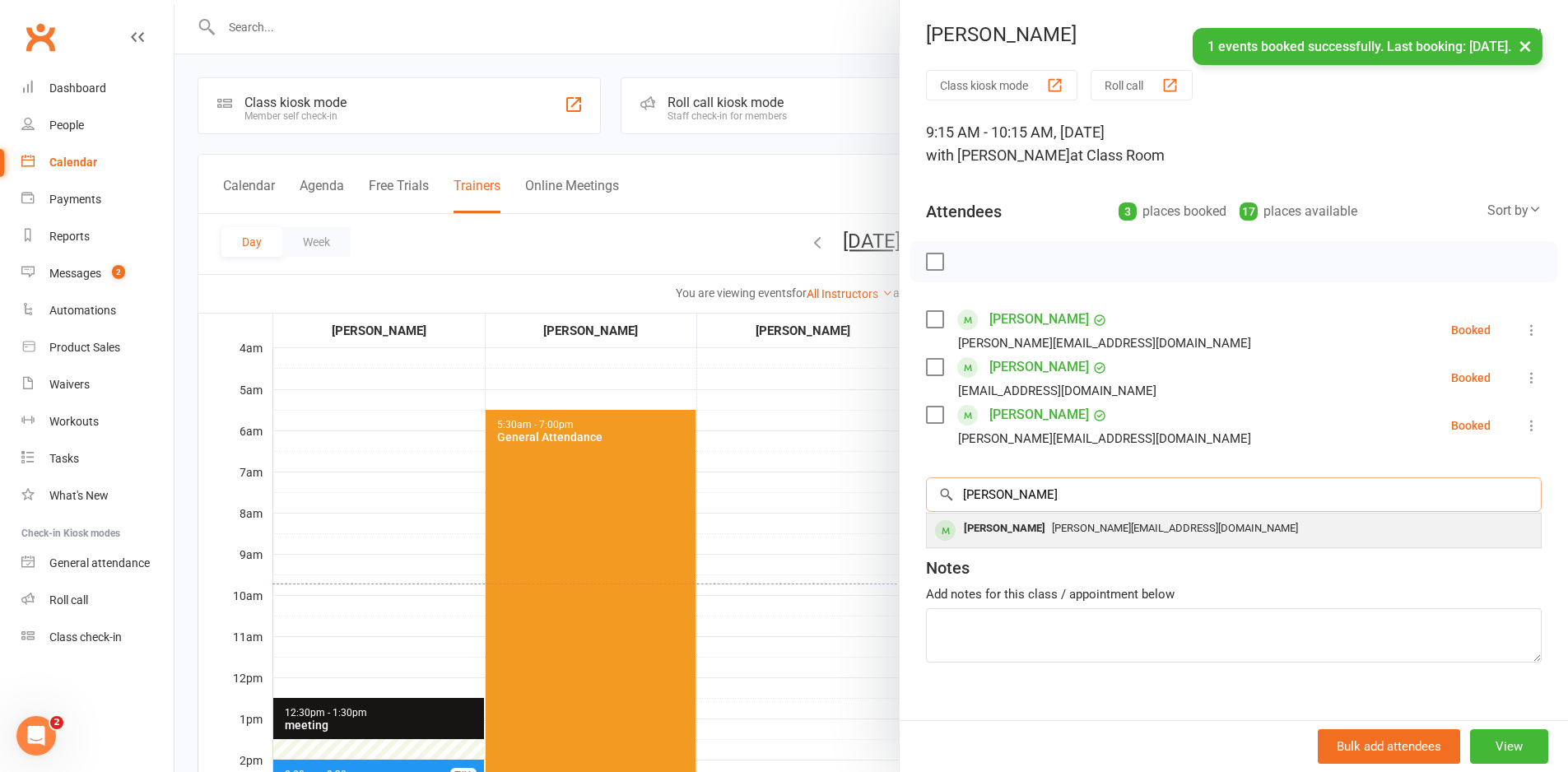
type input "[PERSON_NAME]"
click at [1013, 523] on div "[PERSON_NAME]" at bounding box center [1004, 528] width 95 height 24
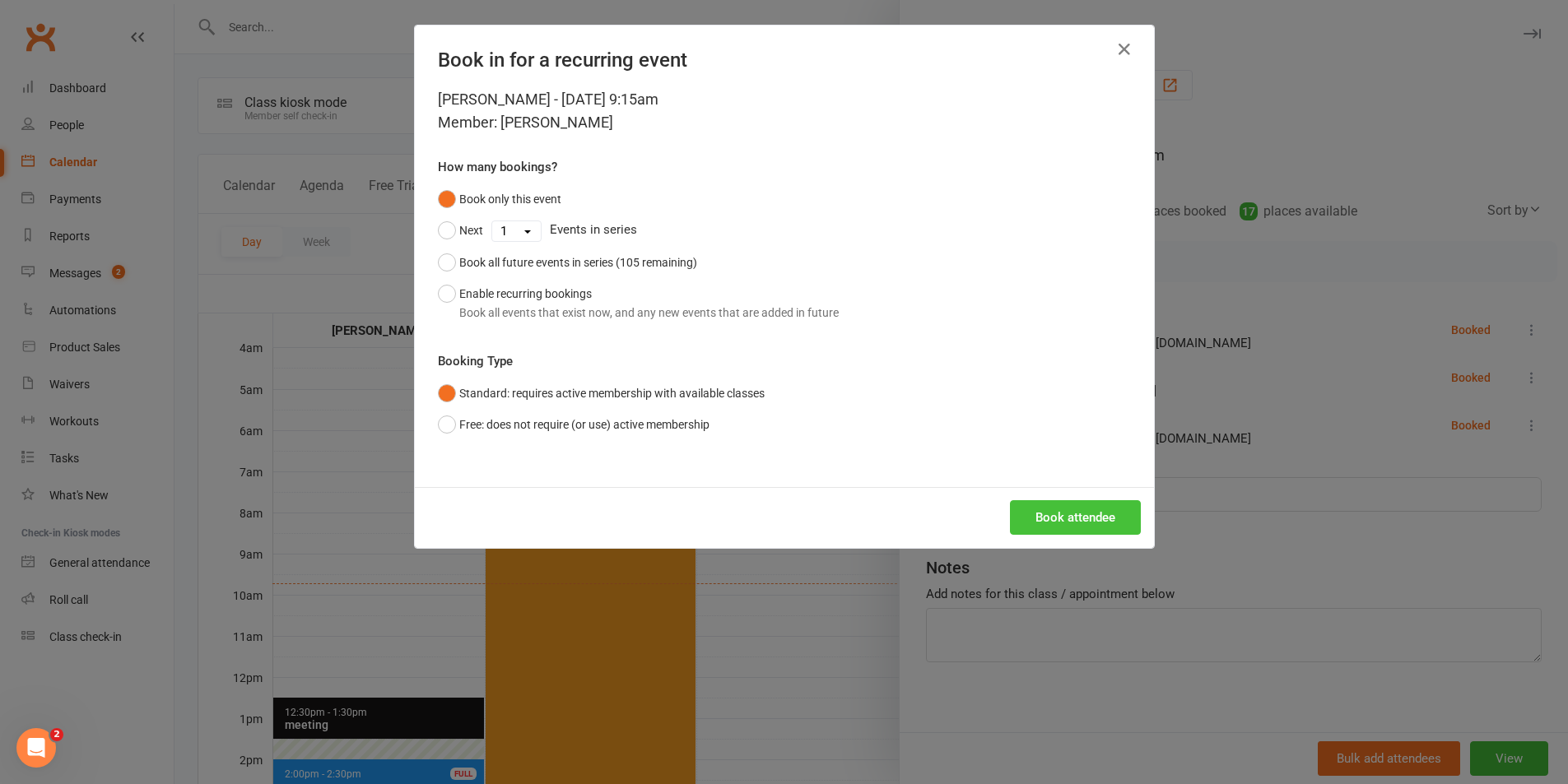
click at [1021, 519] on button "Book attendee" at bounding box center [1075, 517] width 130 height 34
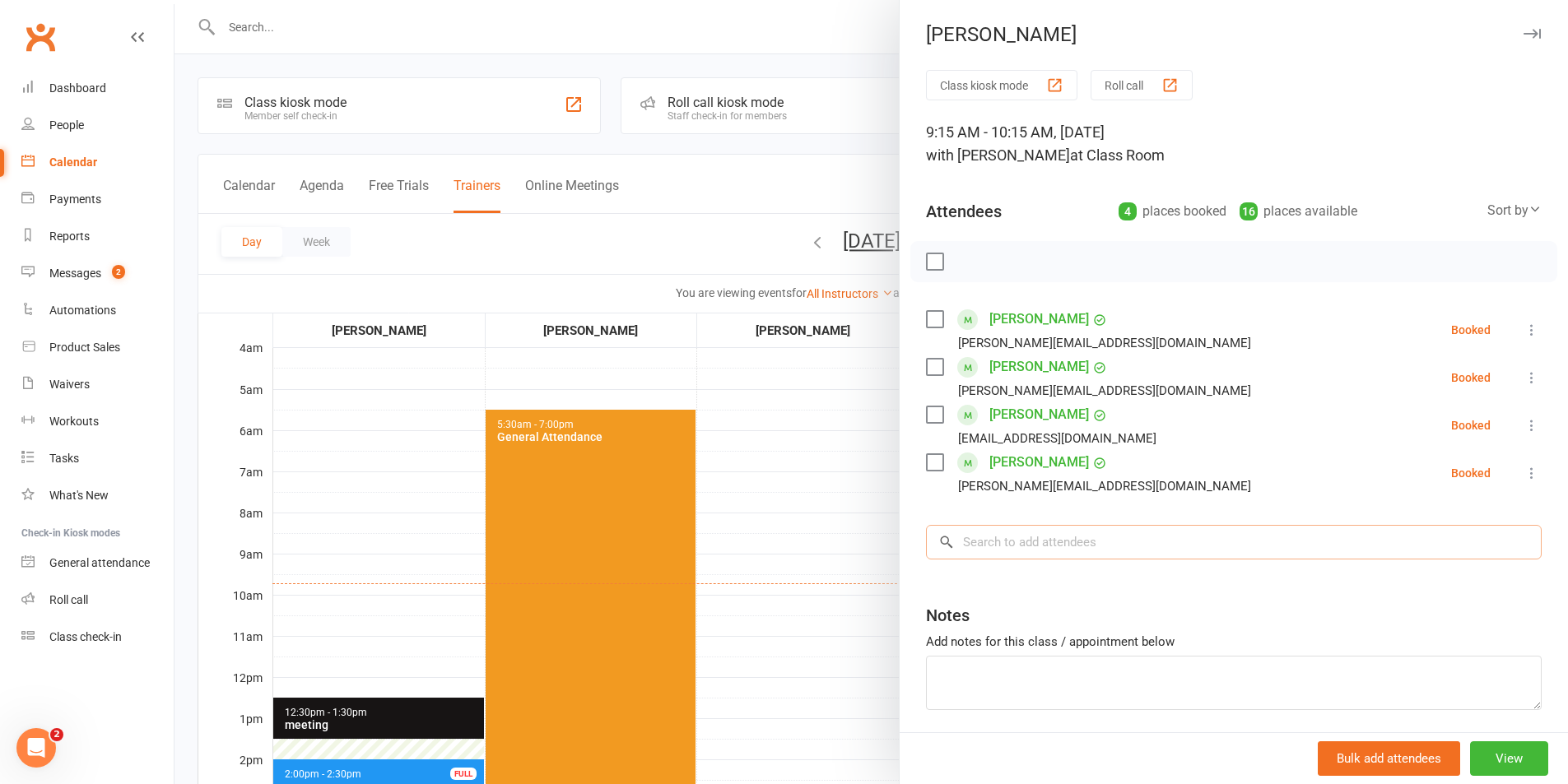
click at [1035, 539] on input "search" at bounding box center [1234, 542] width 615 height 34
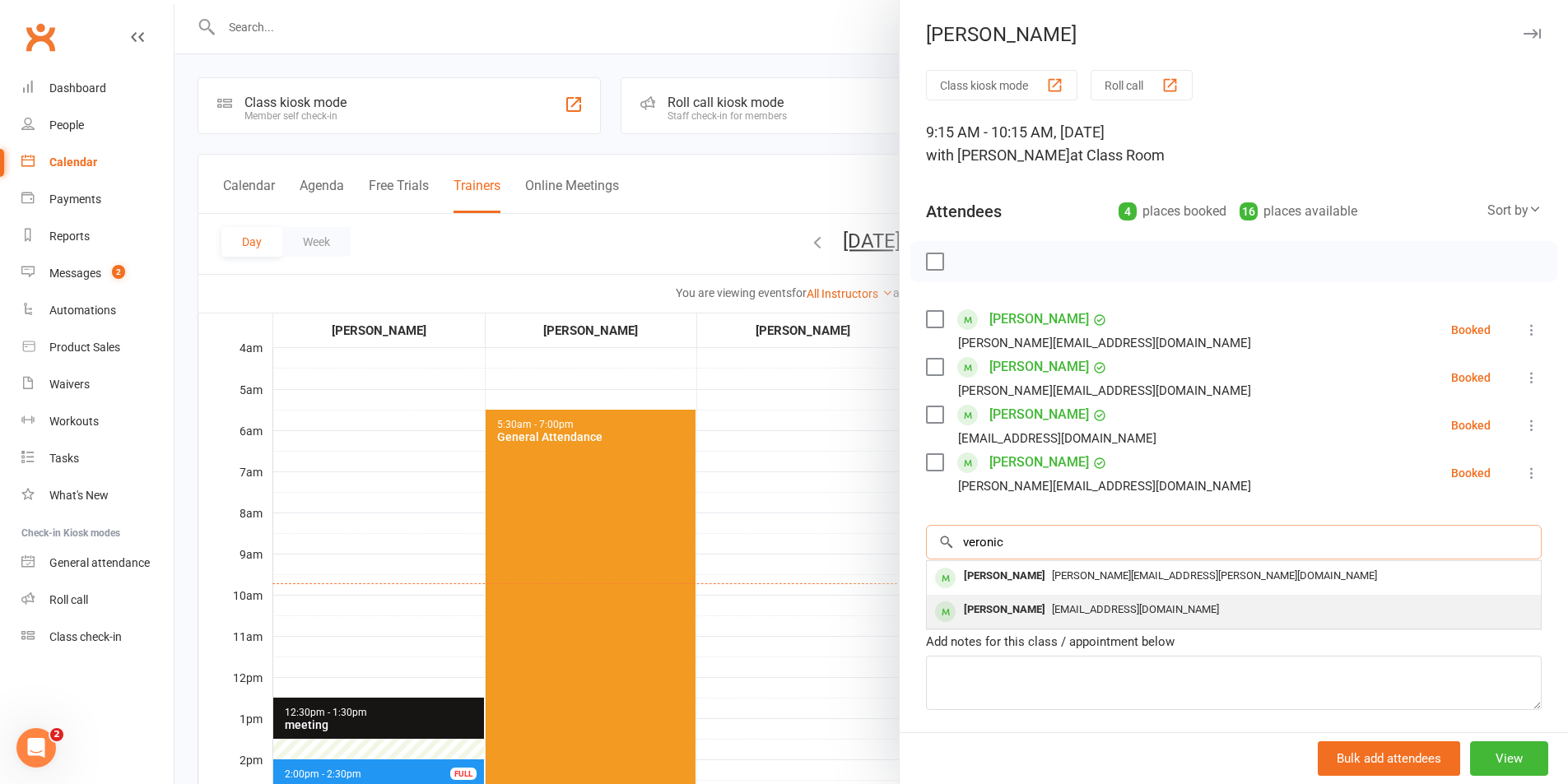
type input "veronic"
click at [1018, 598] on div "[PERSON_NAME]" at bounding box center [1004, 610] width 95 height 24
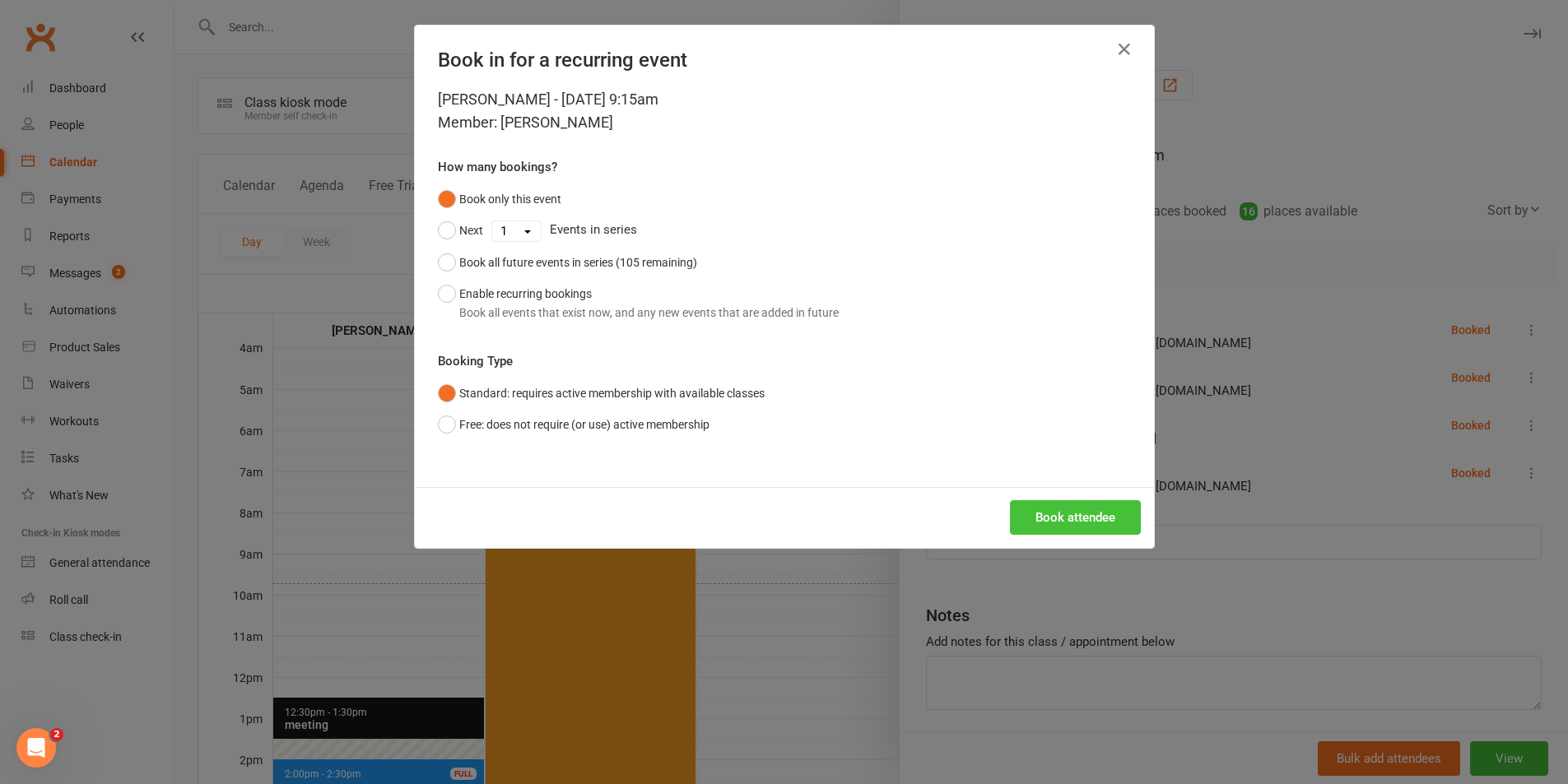
click at [1023, 525] on button "Book attendee" at bounding box center [1075, 517] width 130 height 34
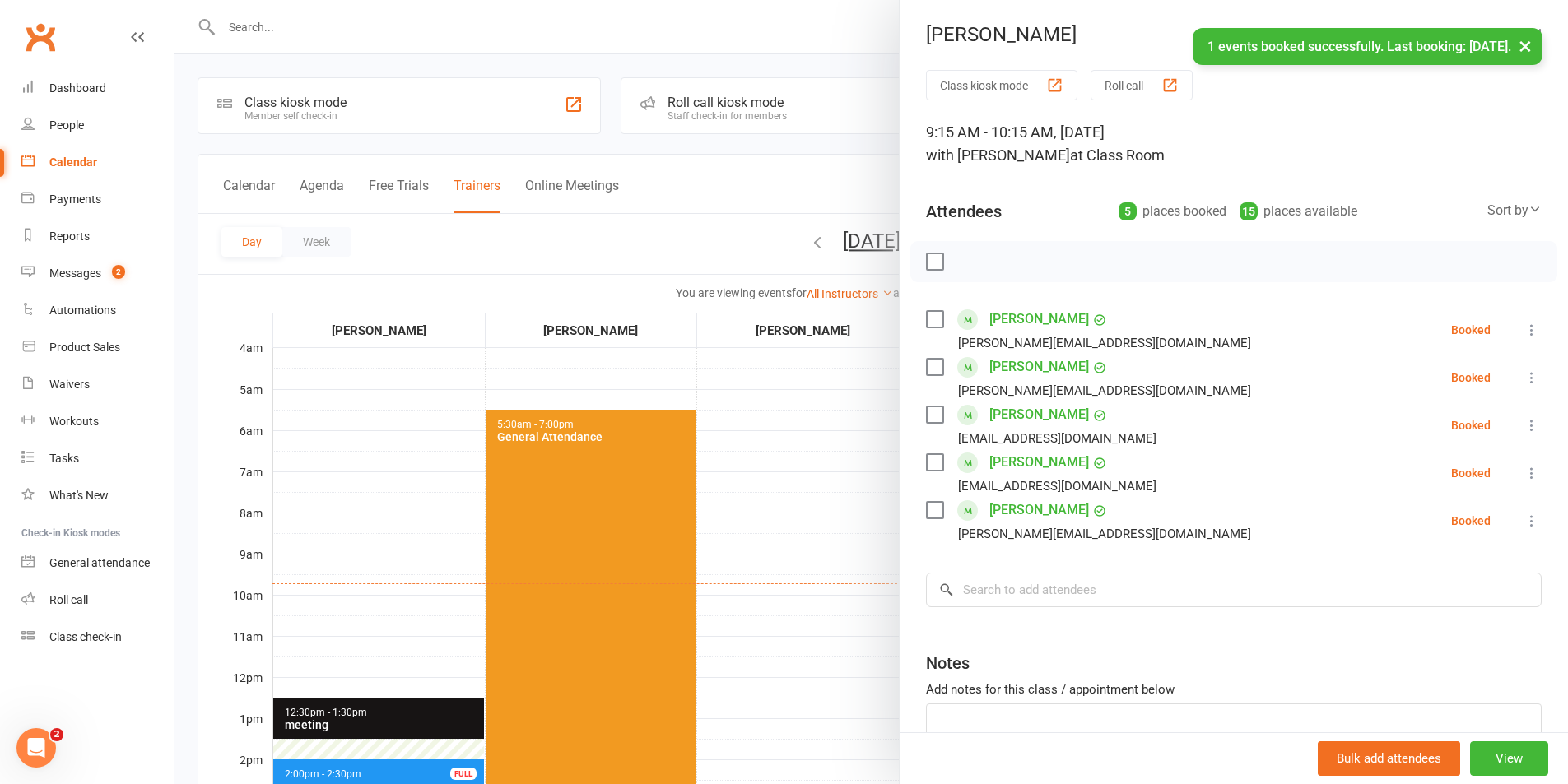
click at [932, 260] on label at bounding box center [934, 262] width 17 height 17
click at [962, 258] on icon "button" at bounding box center [971, 262] width 18 height 18
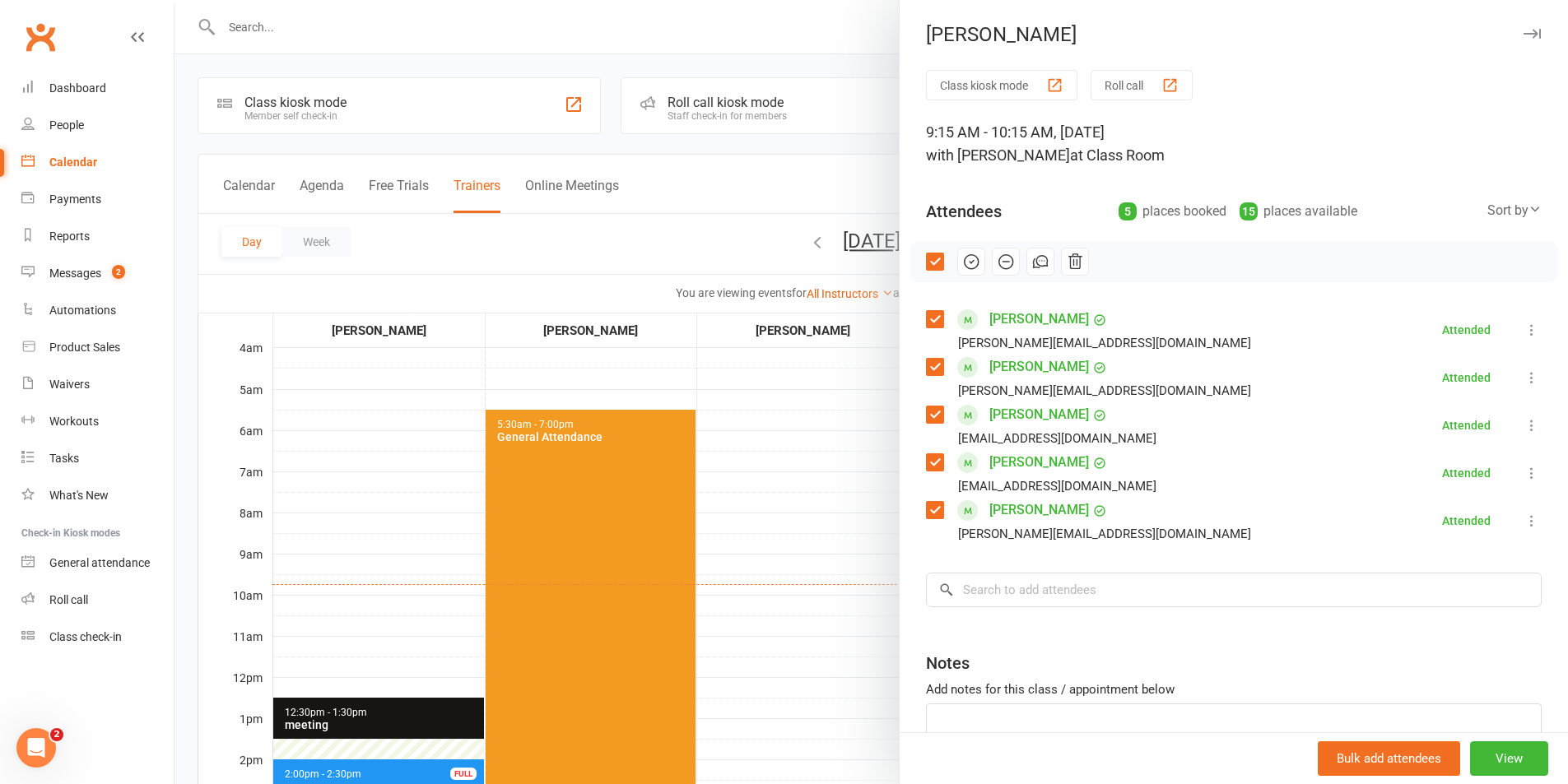
click at [826, 66] on div at bounding box center [871, 392] width 1394 height 784
